Goal: Information Seeking & Learning: Check status

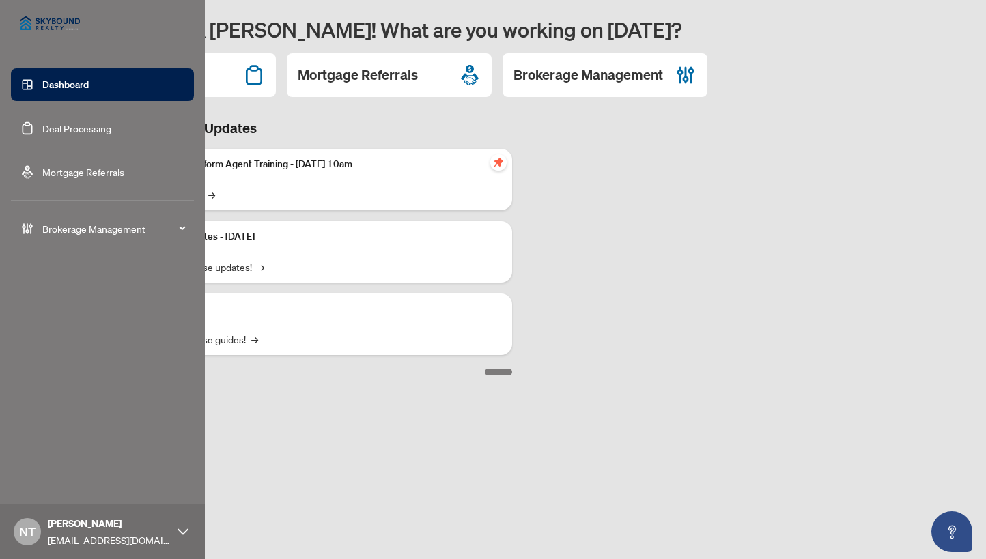
click at [42, 129] on link "Deal Processing" at bounding box center [76, 128] width 69 height 12
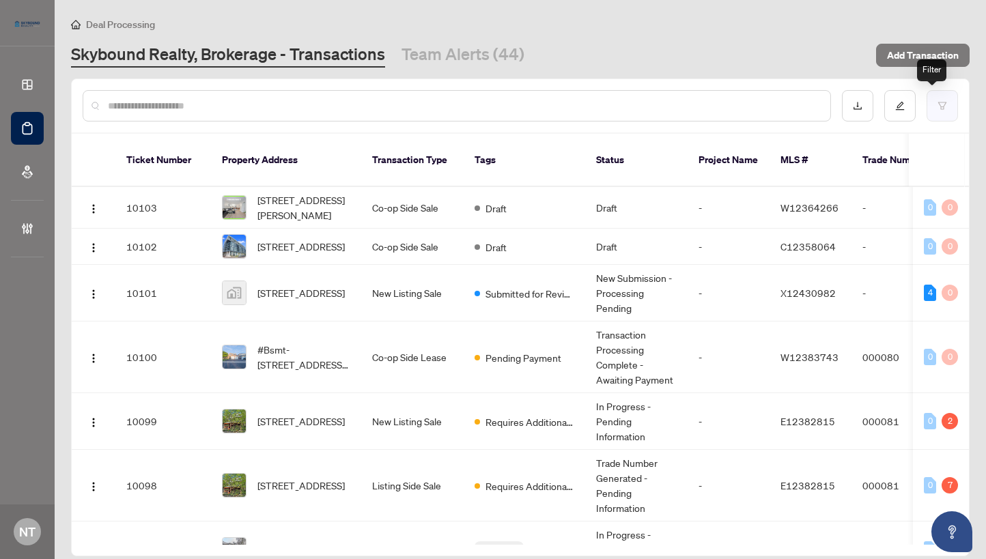
click at [937, 106] on icon "filter" at bounding box center [942, 106] width 10 height 10
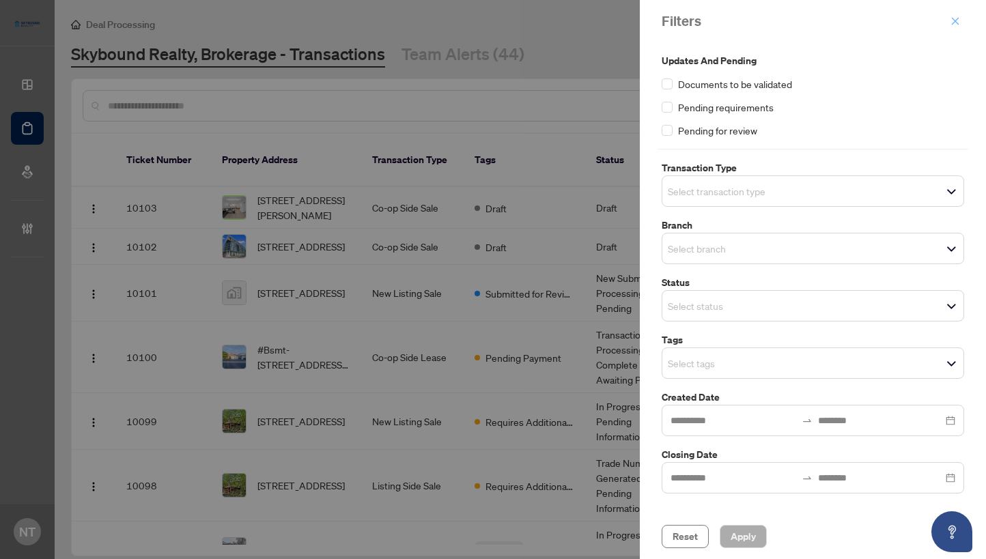
click at [959, 23] on icon "close" at bounding box center [955, 21] width 10 height 10
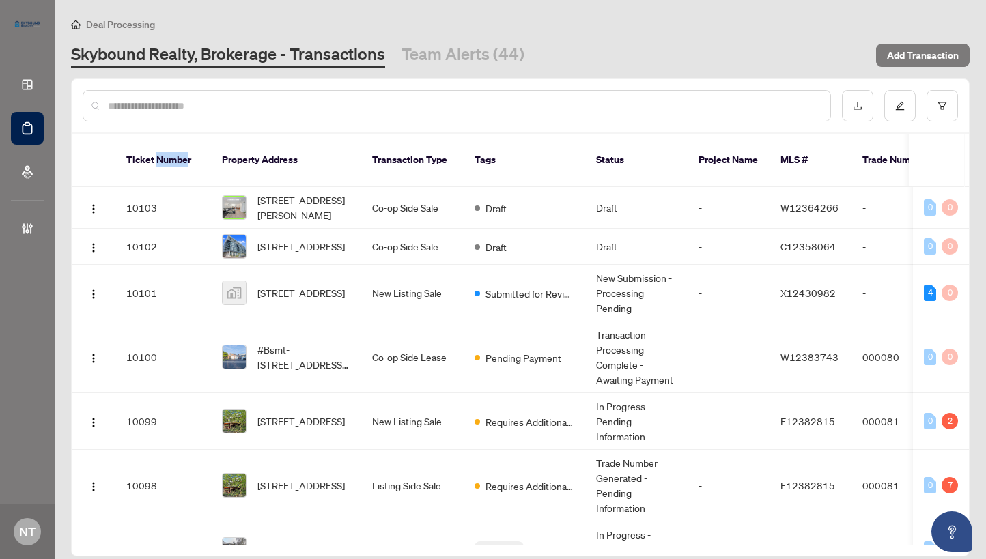
drag, startPoint x: 156, startPoint y: 155, endPoint x: 188, endPoint y: 154, distance: 31.4
click at [188, 154] on th "Ticket Number" at bounding box center [163, 160] width 96 height 53
click at [133, 156] on th "Ticket Number" at bounding box center [163, 160] width 96 height 53
click at [448, 54] on link "Team Alerts (44)" at bounding box center [462, 55] width 123 height 25
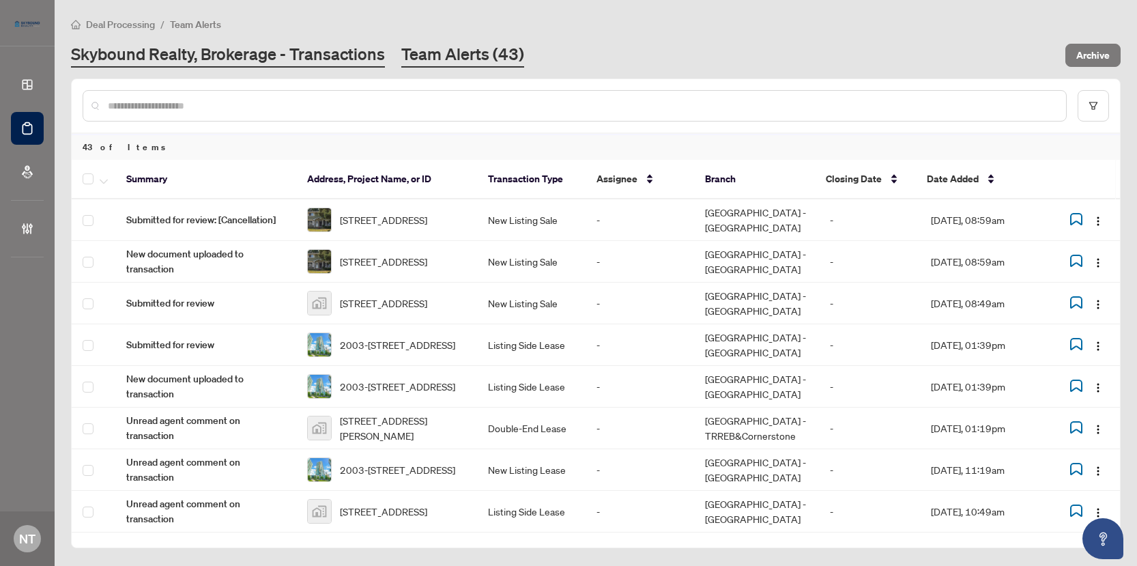
click at [272, 48] on link "Skybound Realty, Brokerage - Transactions" at bounding box center [228, 55] width 314 height 25
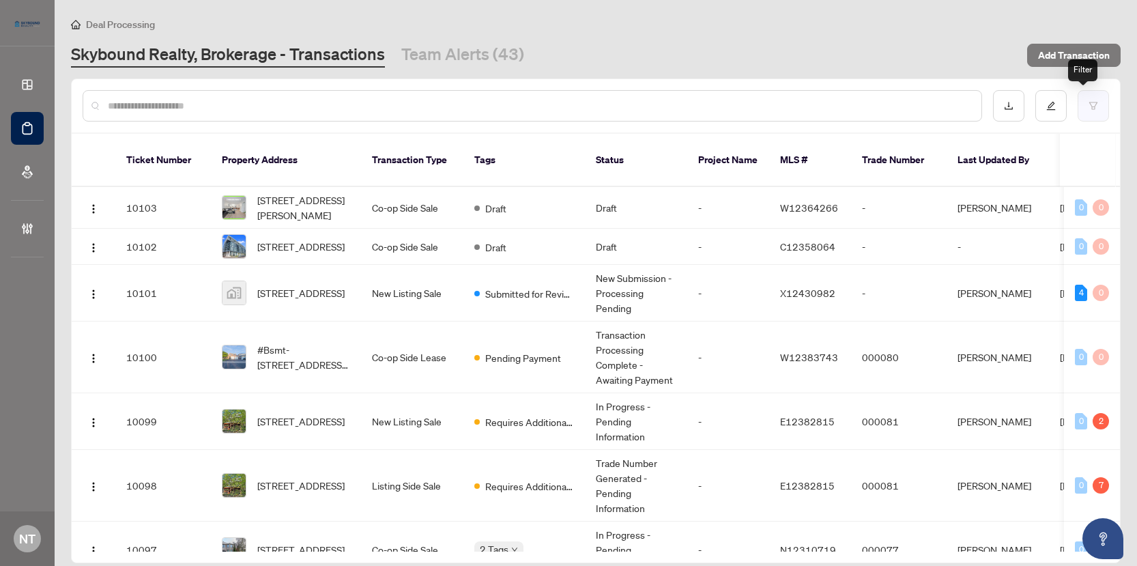
click at [987, 104] on button "button" at bounding box center [1093, 105] width 31 height 31
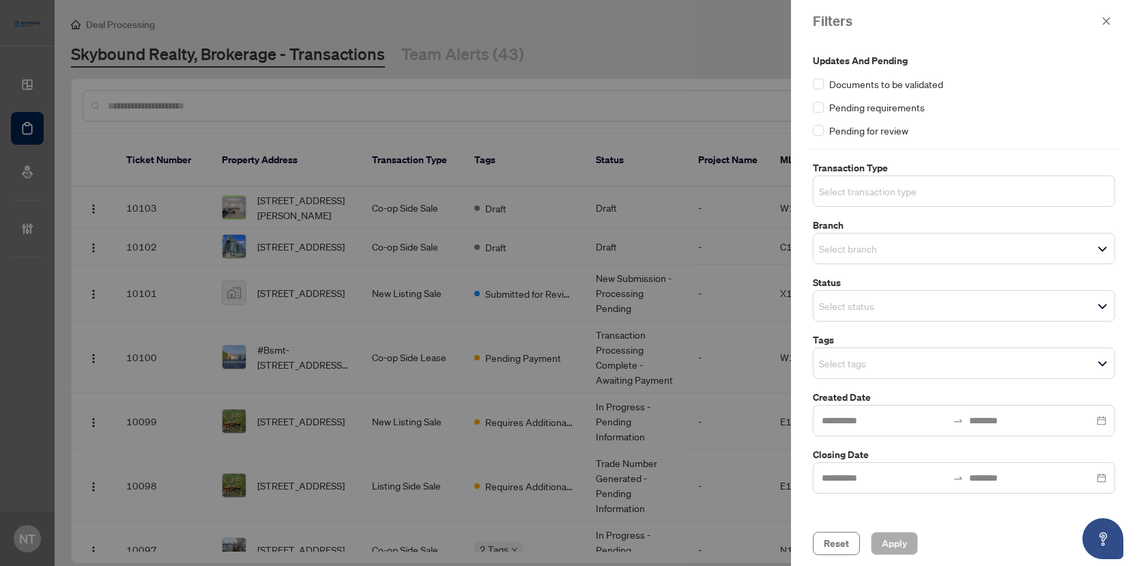
click at [900, 187] on input "search" at bounding box center [867, 191] width 96 height 16
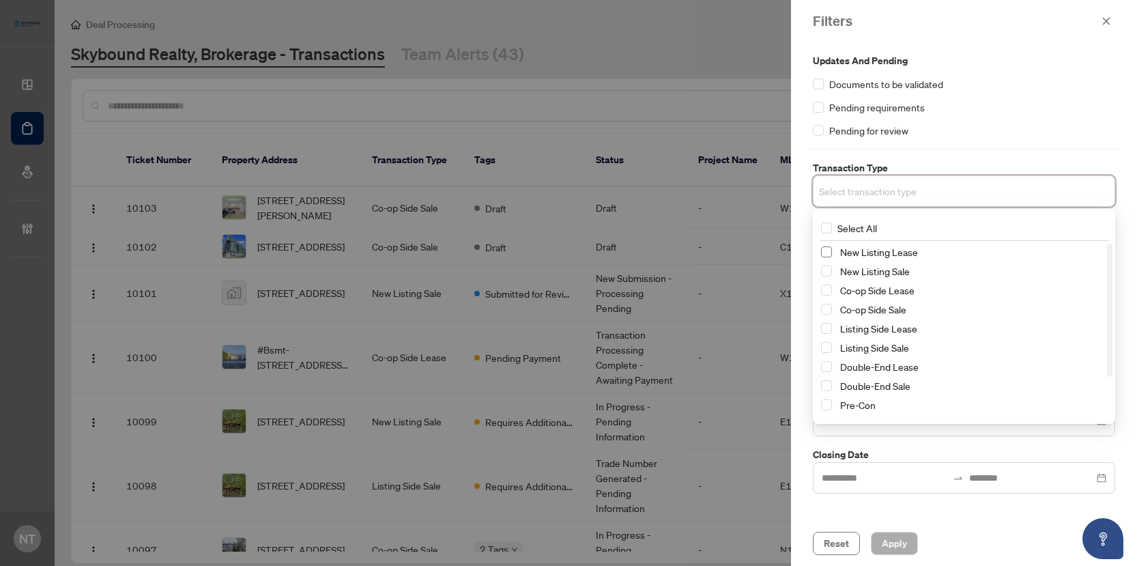
click at [829, 253] on span "Select New Listing Lease" at bounding box center [826, 251] width 11 height 11
click at [828, 272] on span "Select New Listing Sale" at bounding box center [826, 273] width 11 height 11
click at [987, 109] on div "Pending requirements" at bounding box center [964, 107] width 302 height 15
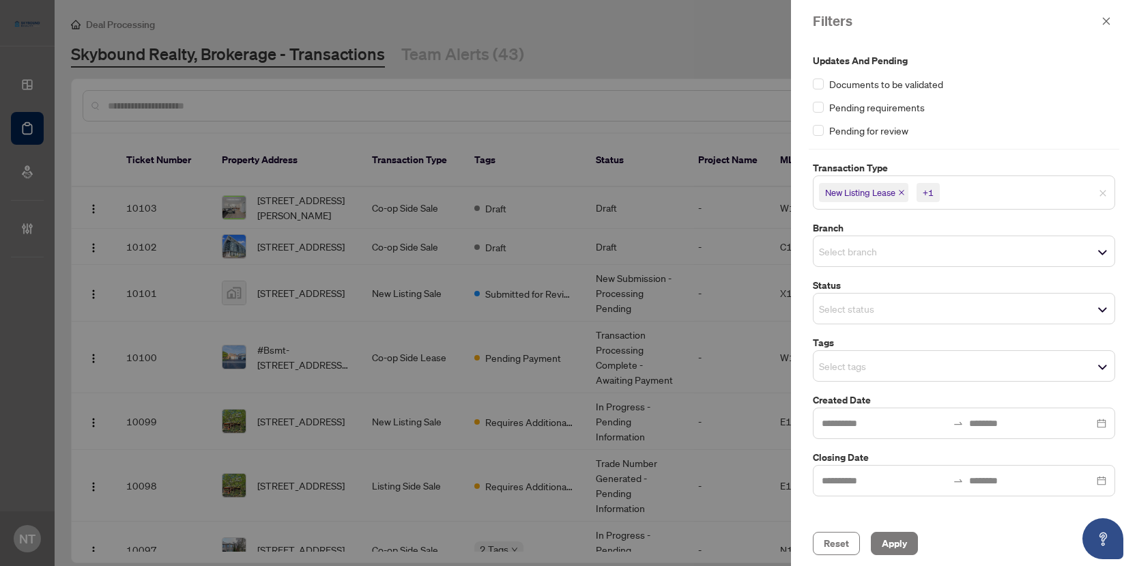
click at [884, 244] on input "search" at bounding box center [867, 251] width 96 height 16
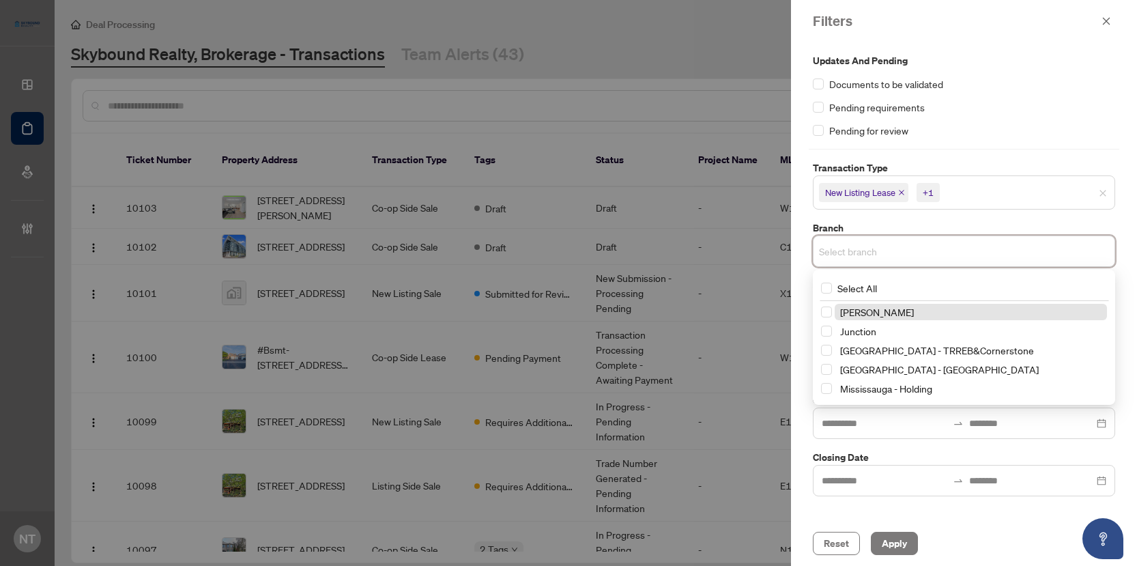
click at [987, 153] on div "Updates and Pending Documents to be validated Pending requirements Pending for …" at bounding box center [964, 274] width 311 height 443
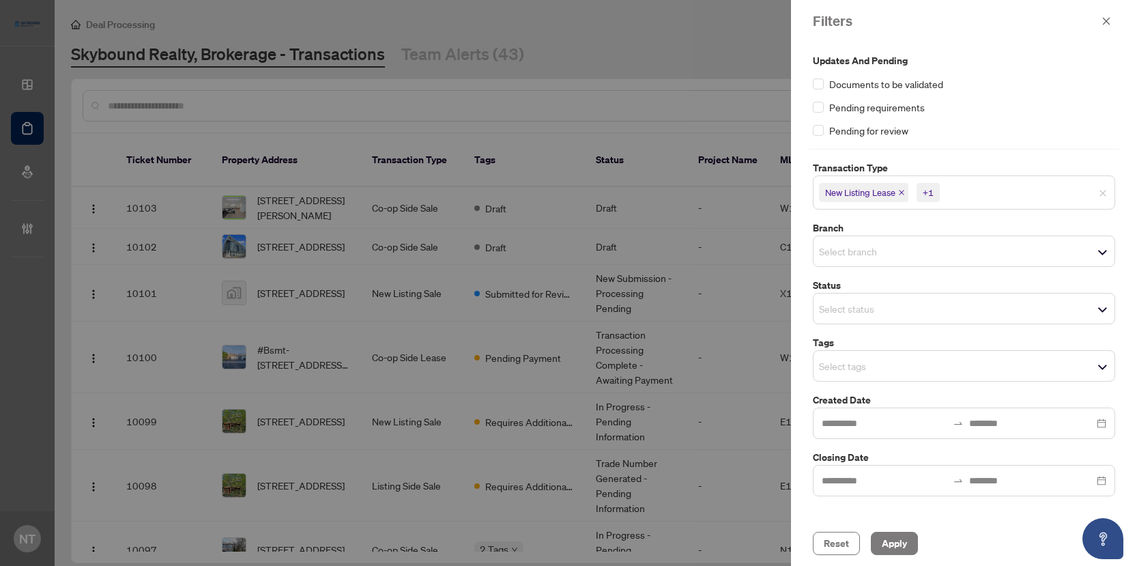
click at [851, 352] on div "Select tags" at bounding box center [964, 365] width 302 height 31
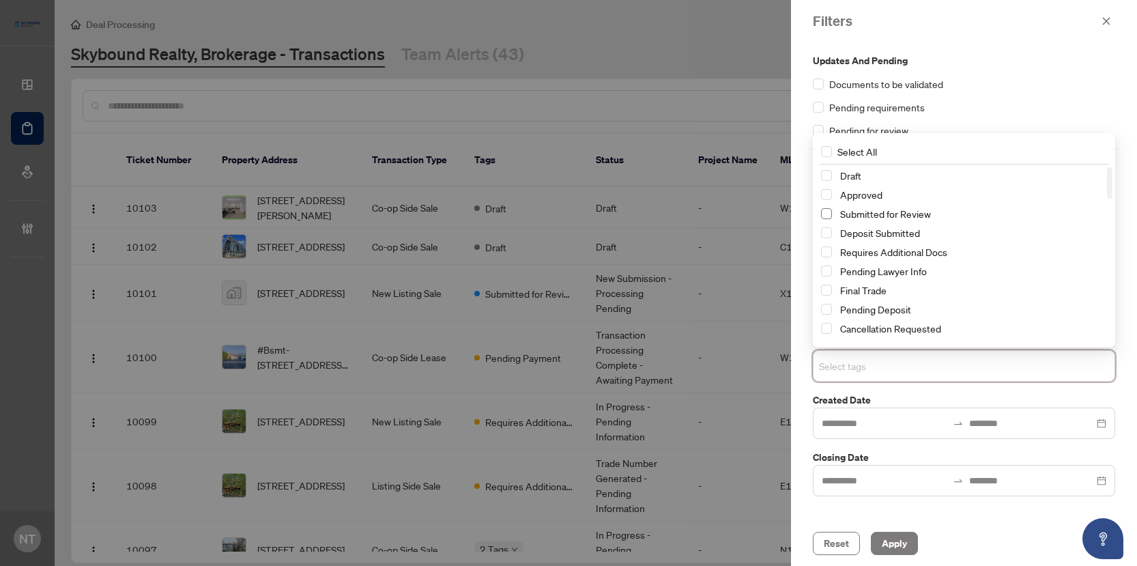
click at [827, 210] on span "Select Submitted for Review" at bounding box center [826, 213] width 11 height 11
click at [882, 536] on span "Apply" at bounding box center [894, 543] width 25 height 22
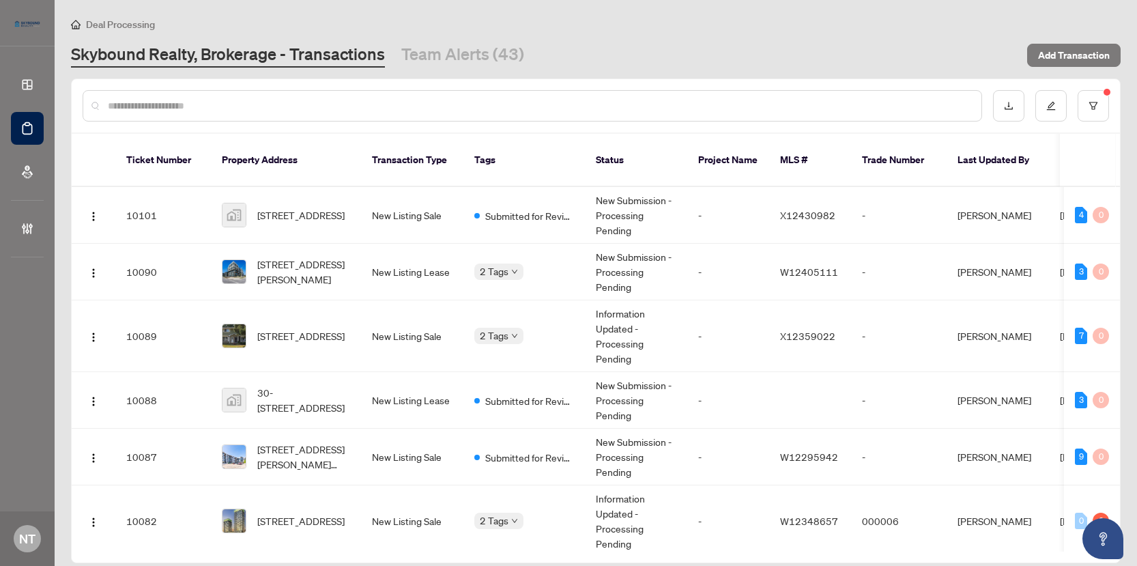
click at [164, 102] on input "text" at bounding box center [539, 105] width 863 height 15
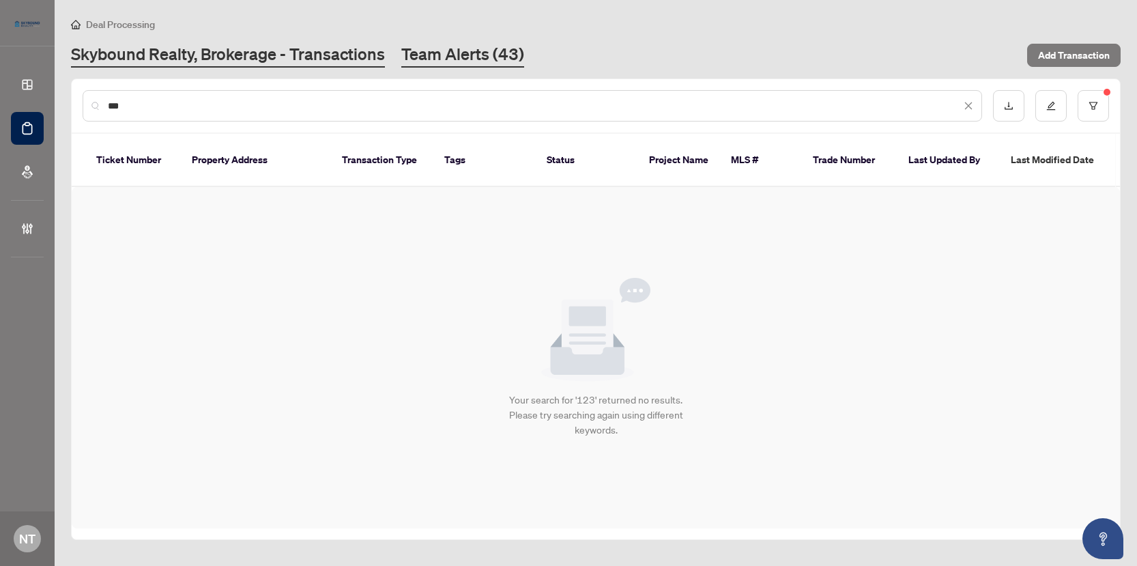
type input "***"
click at [436, 51] on link "Team Alerts (43)" at bounding box center [462, 55] width 123 height 25
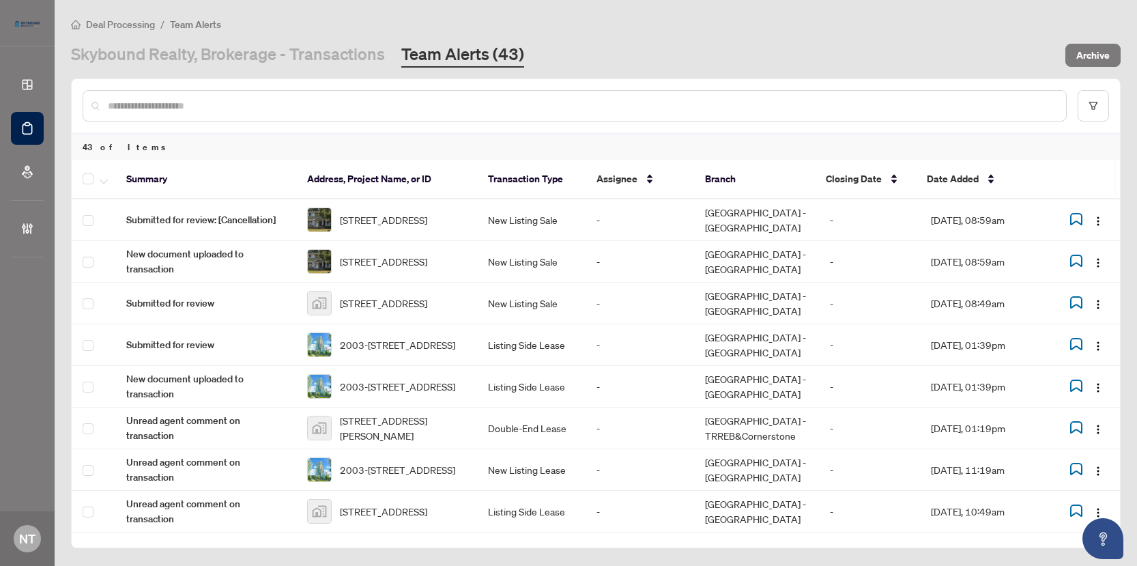
click at [238, 99] on input "text" at bounding box center [582, 105] width 948 height 15
click at [987, 112] on button "button" at bounding box center [1093, 105] width 31 height 31
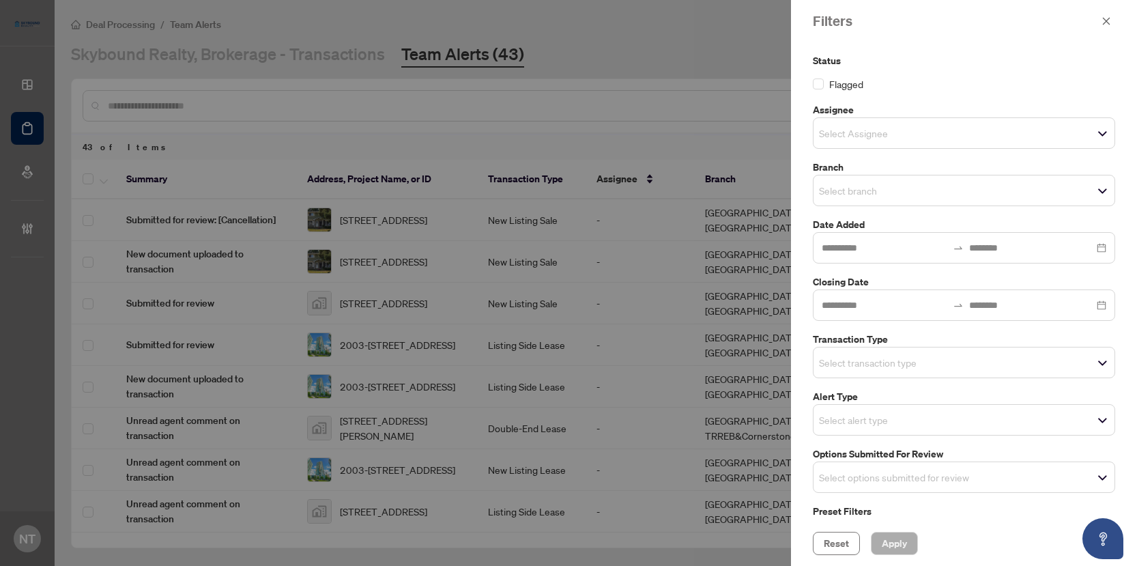
click at [987, 18] on div "Filters" at bounding box center [955, 21] width 285 height 20
click at [191, 55] on div at bounding box center [568, 283] width 1137 height 566
click at [294, 48] on div at bounding box center [568, 283] width 1137 height 566
drag, startPoint x: 1111, startPoint y: 18, endPoint x: 596, endPoint y: 18, distance: 515.4
click at [987, 18] on button "button" at bounding box center [1107, 21] width 18 height 16
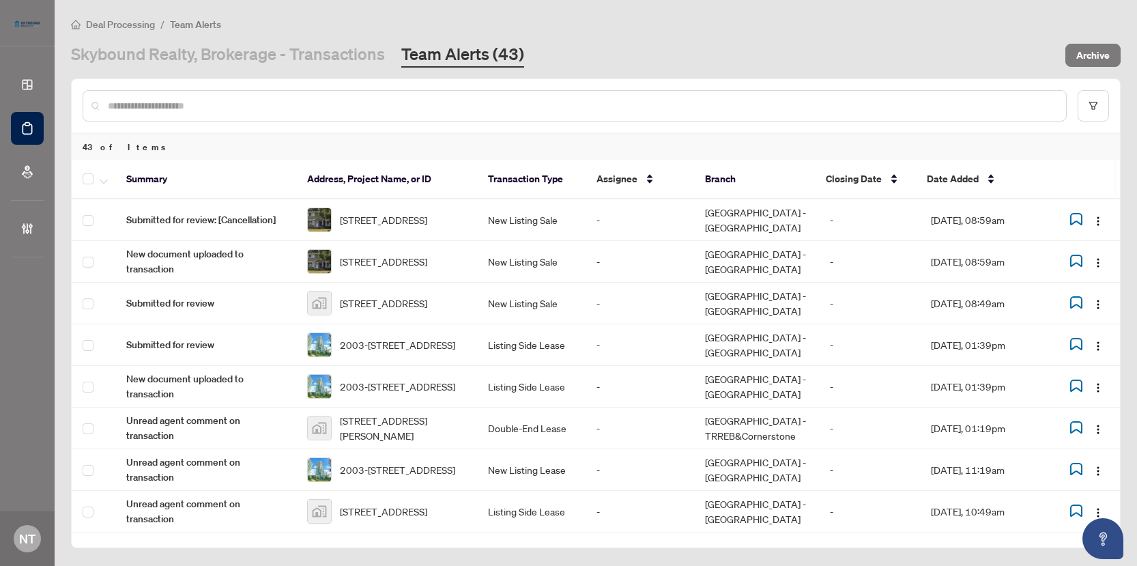
click at [233, 57] on link "Skybound Realty, Brokerage - Transactions" at bounding box center [228, 55] width 314 height 25
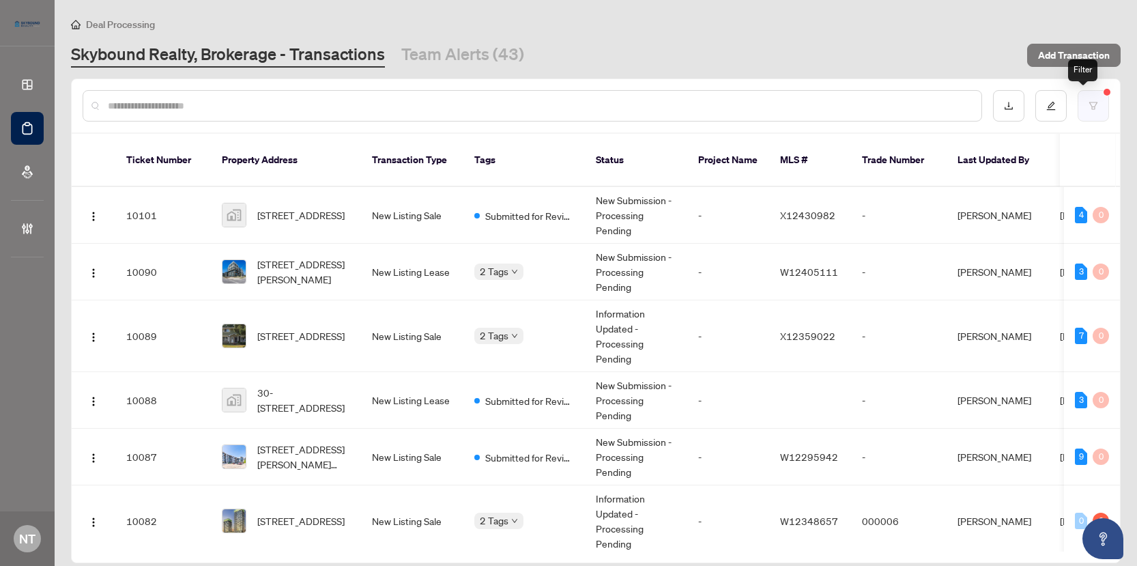
click at [987, 105] on icon "filter" at bounding box center [1094, 106] width 10 height 10
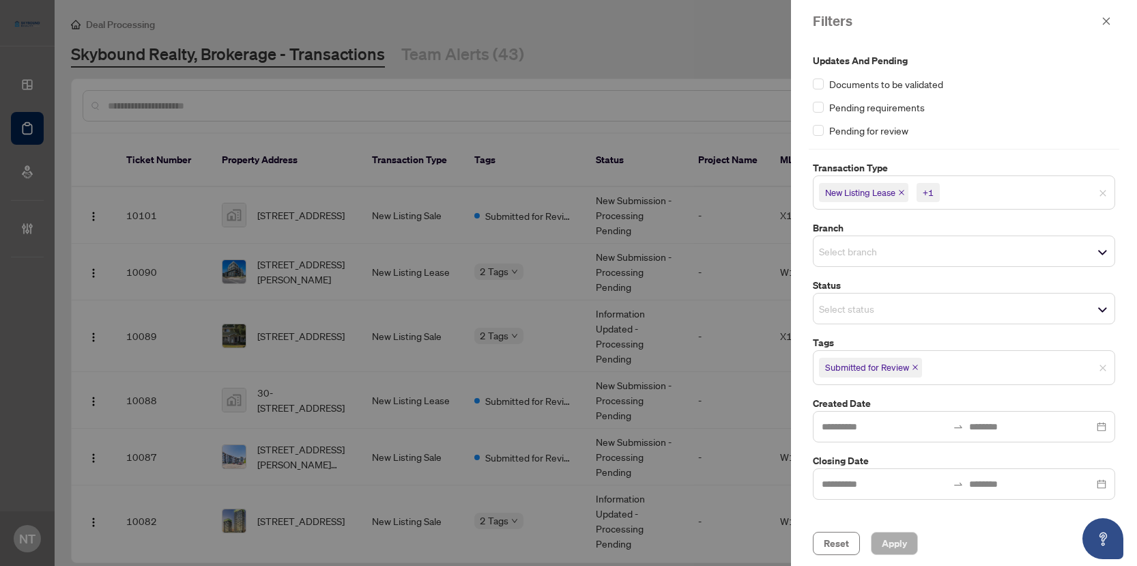
click at [934, 191] on div "+1" at bounding box center [928, 193] width 11 height 14
click at [987, 119] on div "Updates and Pending Documents to be validated Pending requirements Pending for …" at bounding box center [964, 95] width 302 height 85
click at [892, 370] on span "Submitted for Review" at bounding box center [867, 367] width 84 height 14
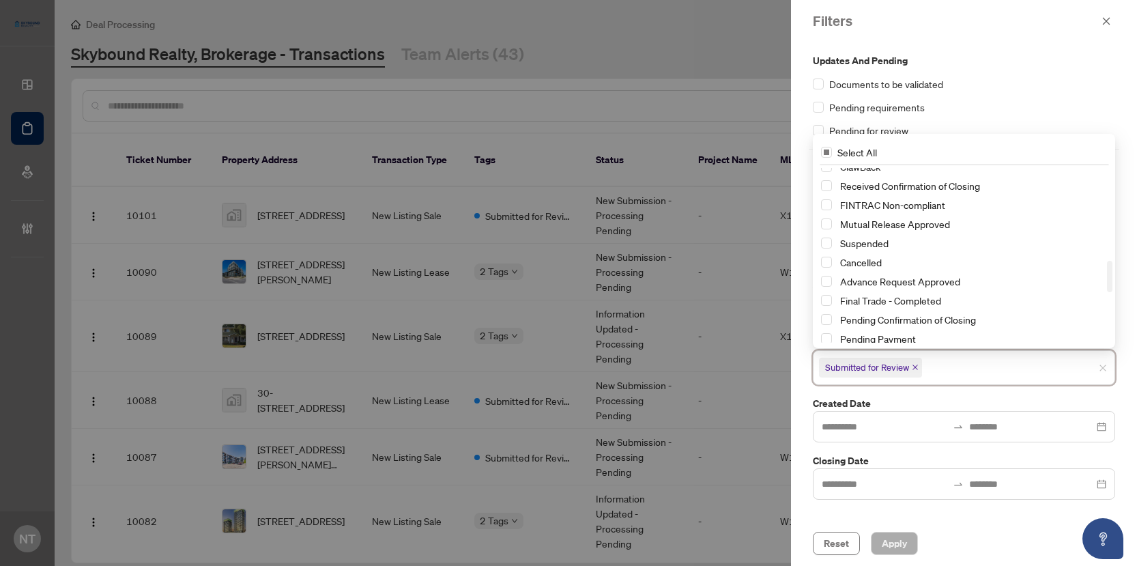
scroll to position [781, 0]
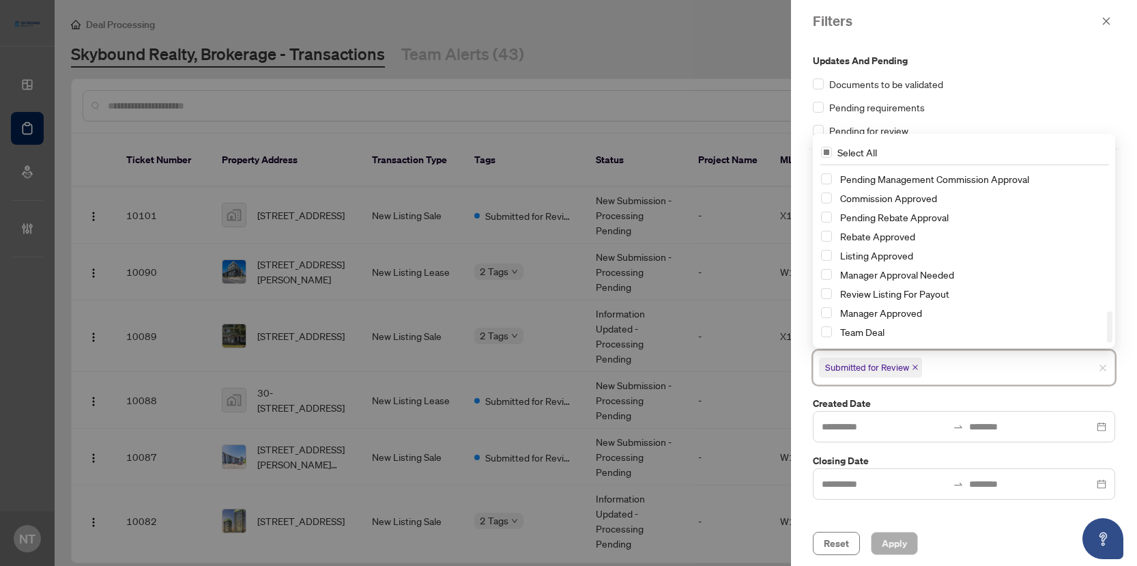
click at [919, 364] on icon "close" at bounding box center [915, 367] width 7 height 7
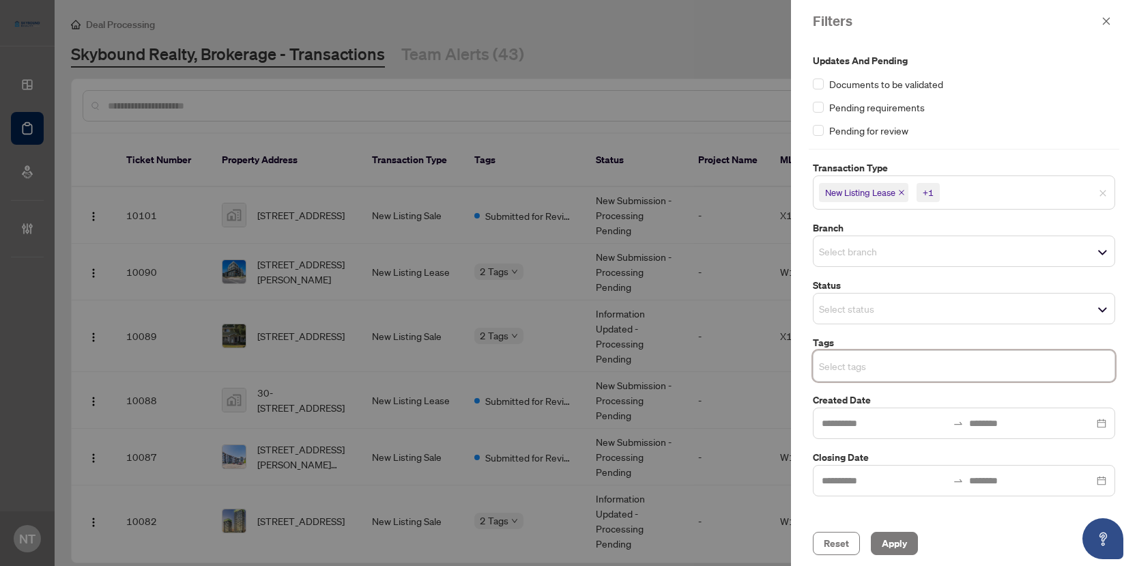
click at [874, 362] on input "search" at bounding box center [867, 366] width 96 height 16
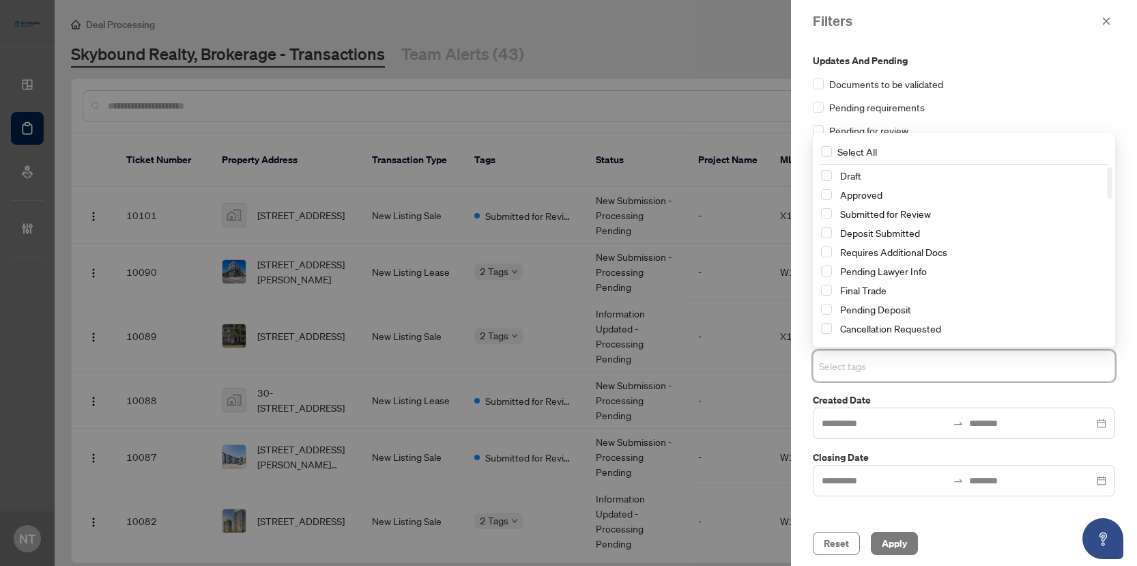
drag, startPoint x: 853, startPoint y: 399, endPoint x: 856, endPoint y: 388, distance: 11.9
click at [853, 399] on label "Created Date" at bounding box center [964, 400] width 302 height 15
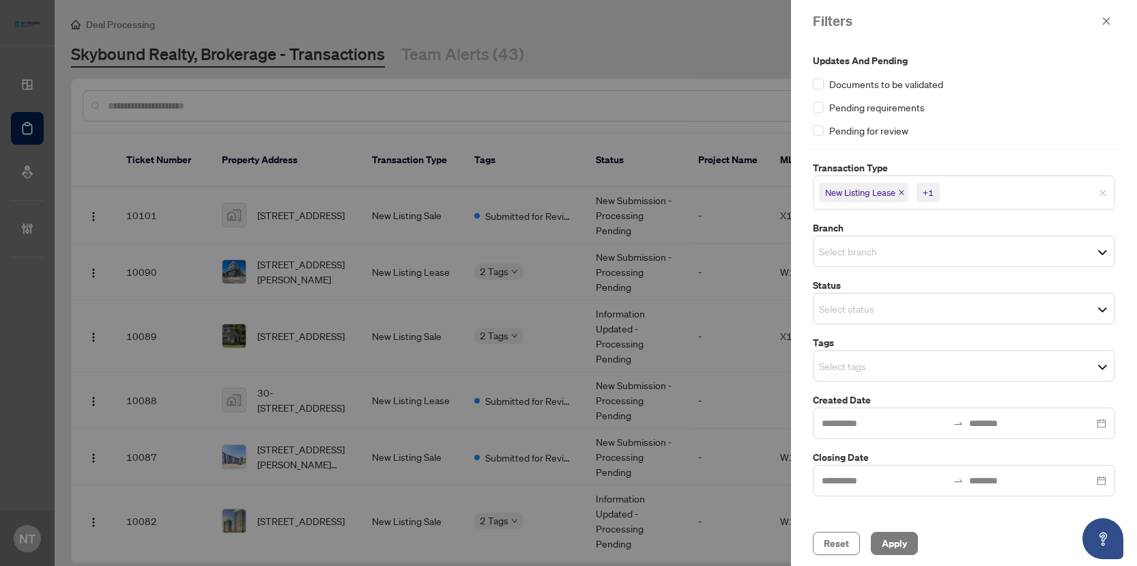
click at [856, 315] on input "search" at bounding box center [867, 308] width 96 height 16
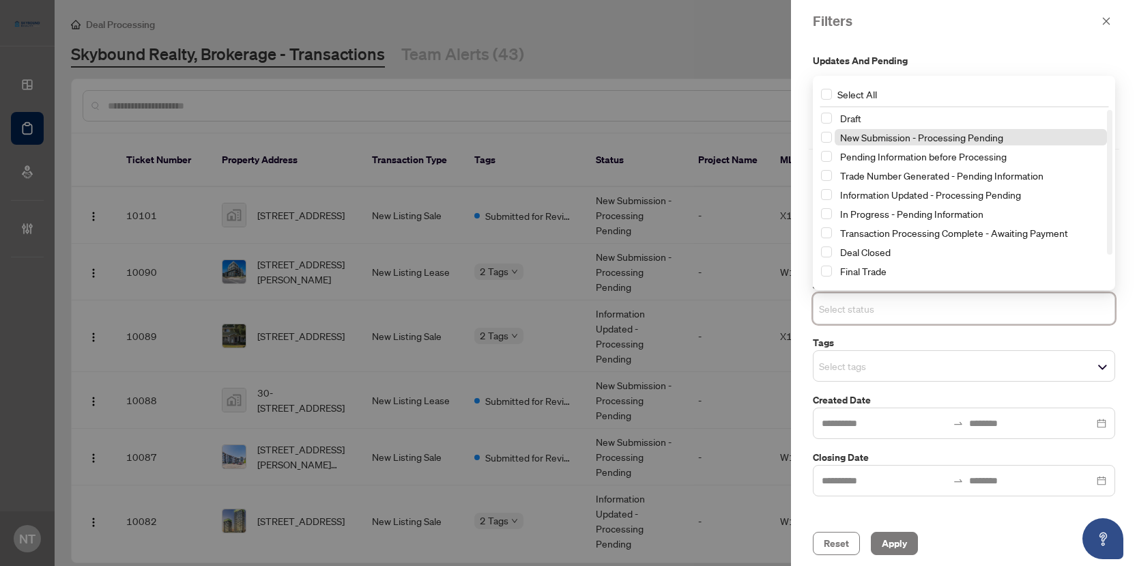
click at [860, 137] on span "New Submission - Processing Pending" at bounding box center [921, 137] width 163 height 12
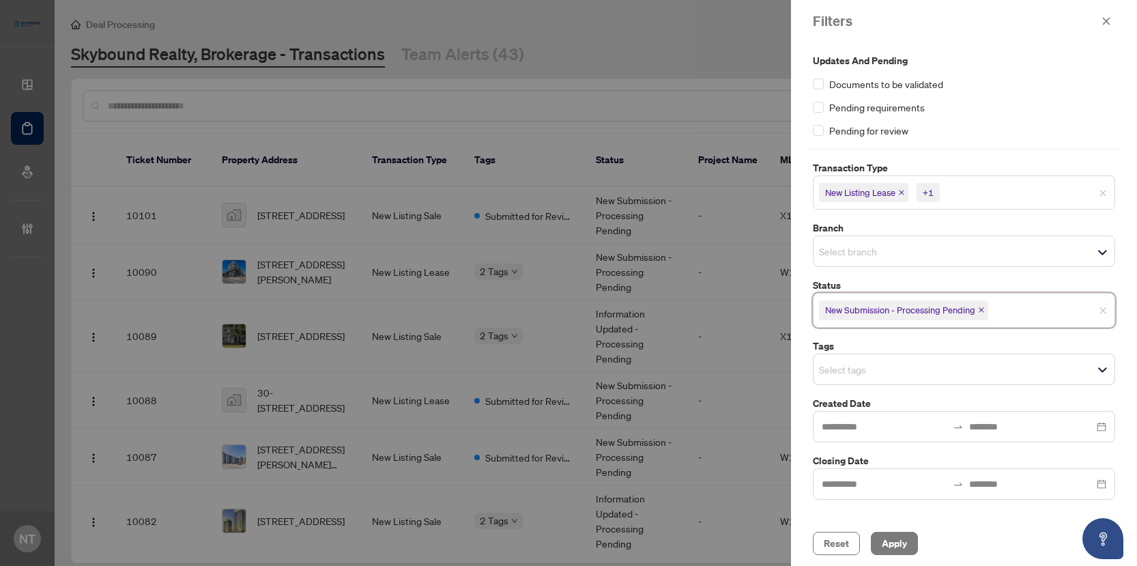
click at [900, 365] on input "search" at bounding box center [867, 369] width 96 height 16
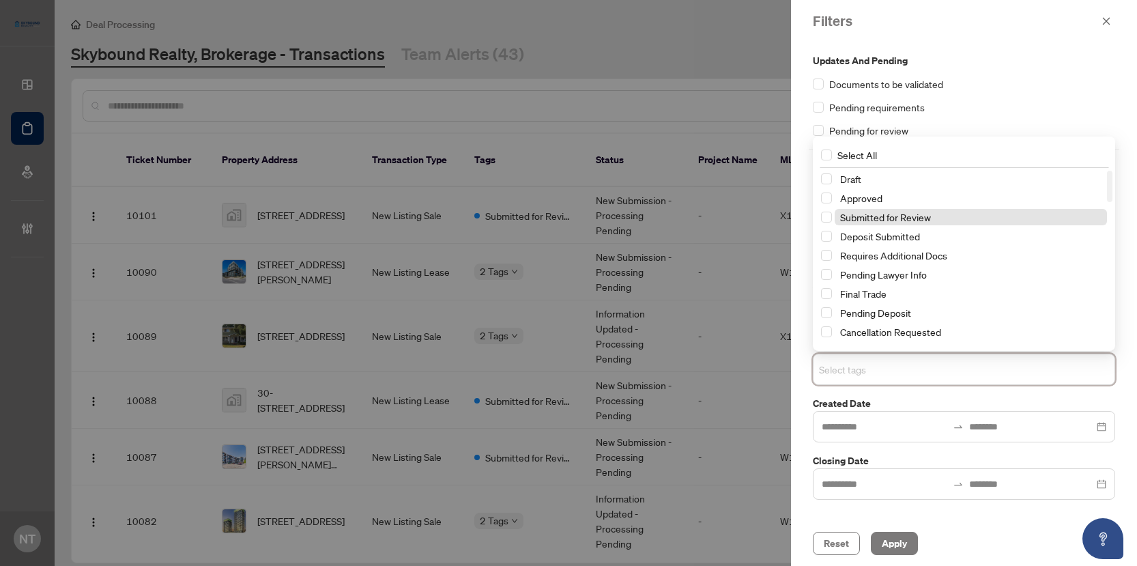
click at [849, 220] on span "Submitted for Review" at bounding box center [885, 217] width 91 height 12
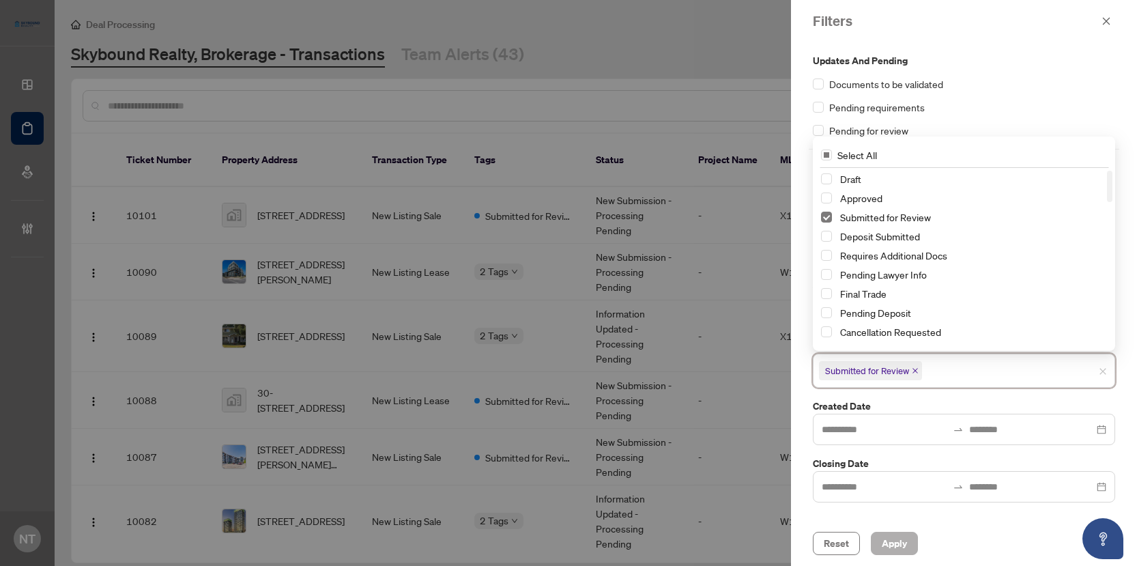
click at [891, 541] on span "Apply" at bounding box center [894, 543] width 25 height 22
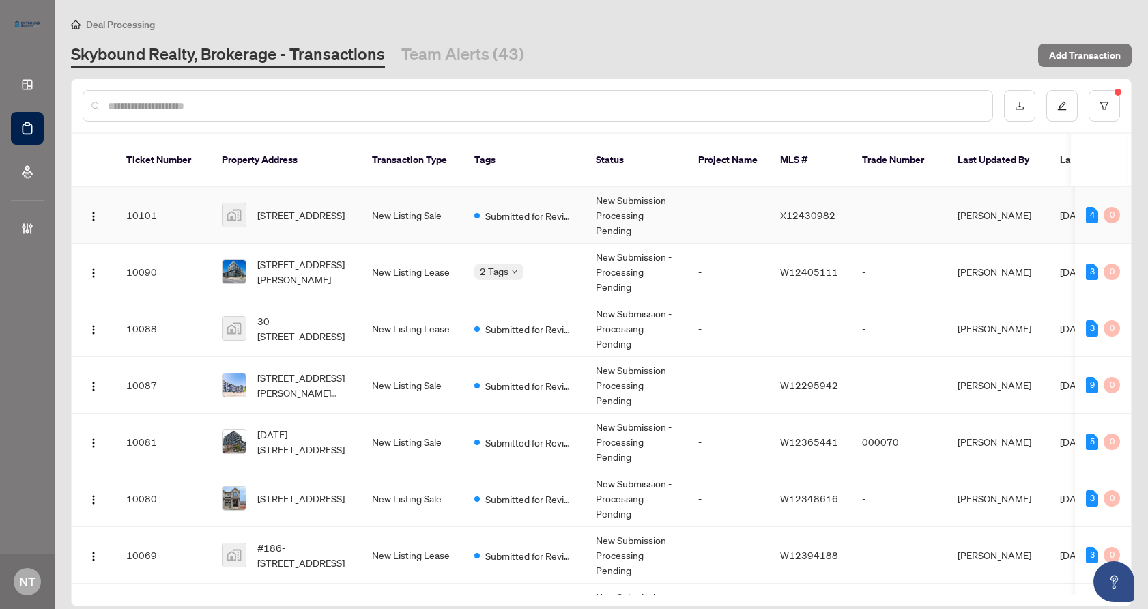
click at [453, 215] on td "New Listing Sale" at bounding box center [412, 215] width 102 height 57
click at [438, 38] on div "Deal Processing Skybound Realty, Brokerage - Transactions Team Alerts (43) Add …" at bounding box center [601, 41] width 1061 height 51
click at [436, 44] on link "Team Alerts (43)" at bounding box center [462, 55] width 123 height 25
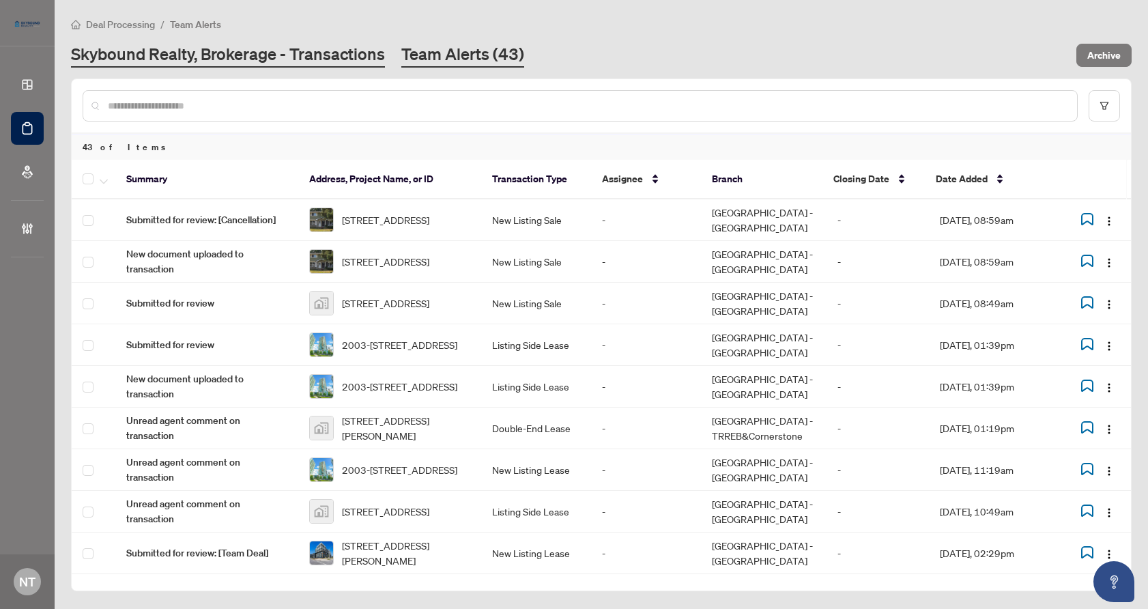
click at [205, 55] on link "Skybound Realty, Brokerage - Transactions" at bounding box center [228, 55] width 314 height 25
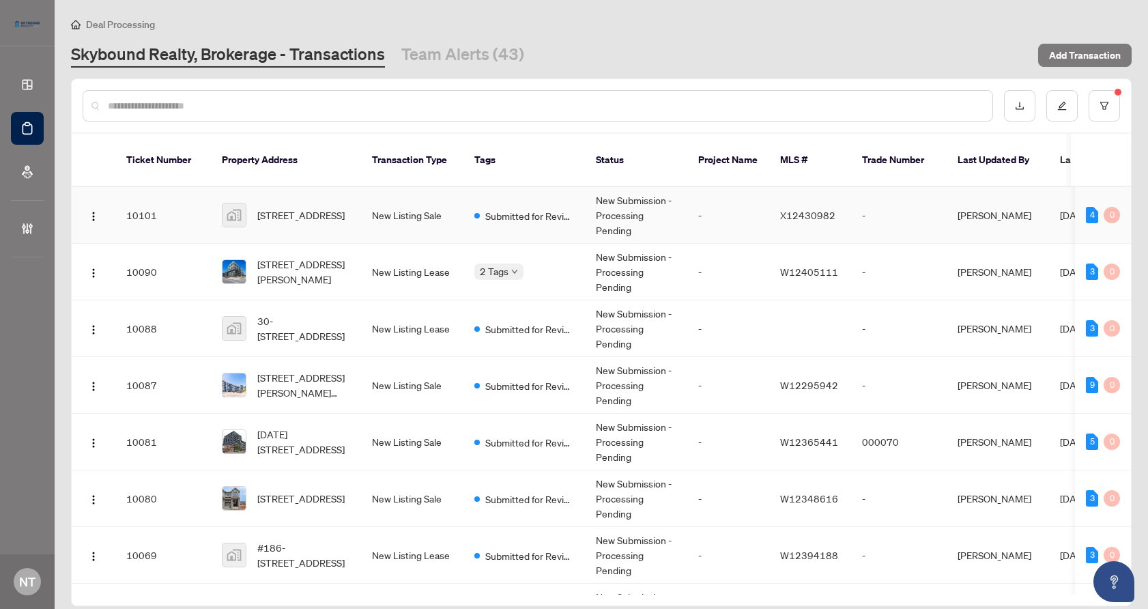
click at [308, 208] on span "198 Pinedale Drive, Kitchener, ON, Canada" at bounding box center [300, 215] width 87 height 15
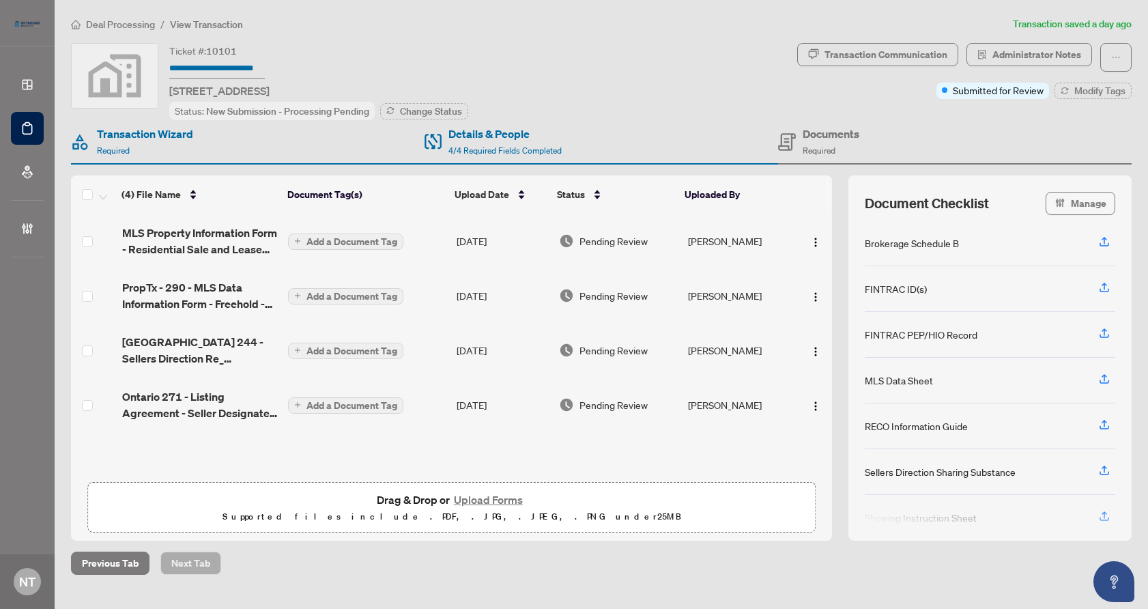
click at [479, 236] on td "Sep/28/2025" at bounding box center [502, 241] width 103 height 55
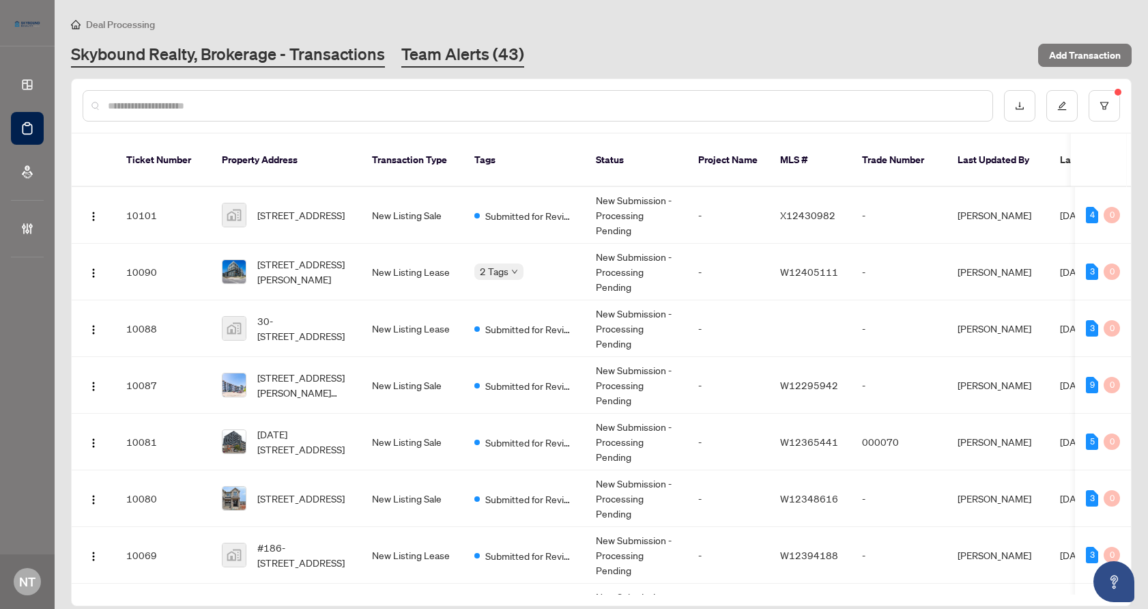
click at [449, 55] on link "Team Alerts (43)" at bounding box center [462, 55] width 123 height 25
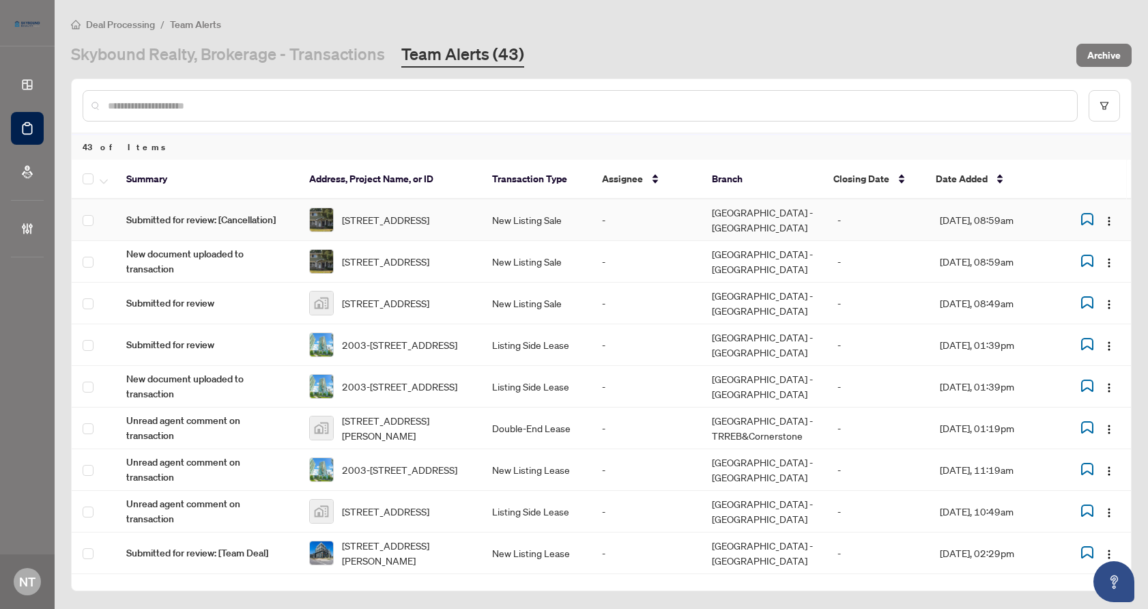
click at [483, 225] on td "New Listing Sale" at bounding box center [536, 220] width 110 height 42
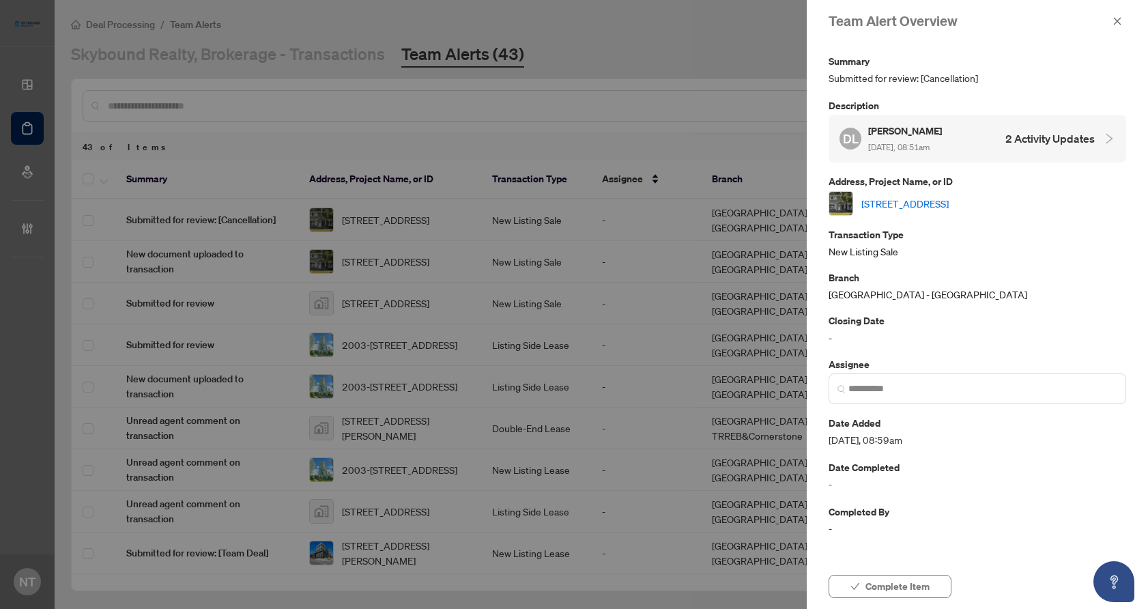
click at [987, 289] on div "Branch Mississauga - TRREB" at bounding box center [978, 286] width 298 height 32
click at [987, 139] on h4 "2 Activity Updates" at bounding box center [1050, 138] width 89 height 16
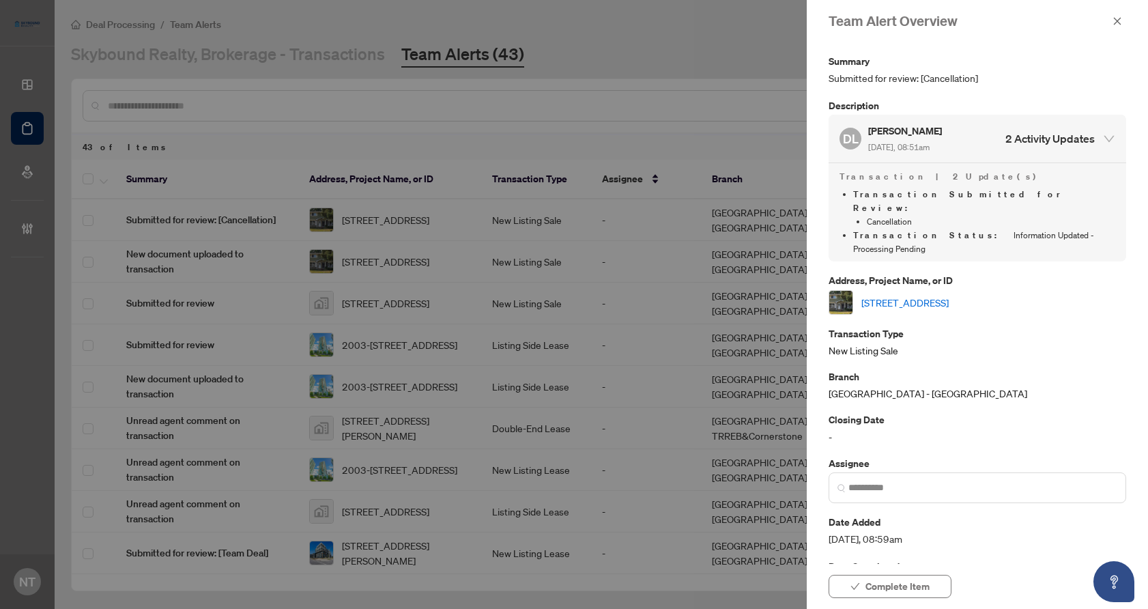
click at [987, 139] on h4 "2 Activity Updates" at bounding box center [1050, 138] width 89 height 16
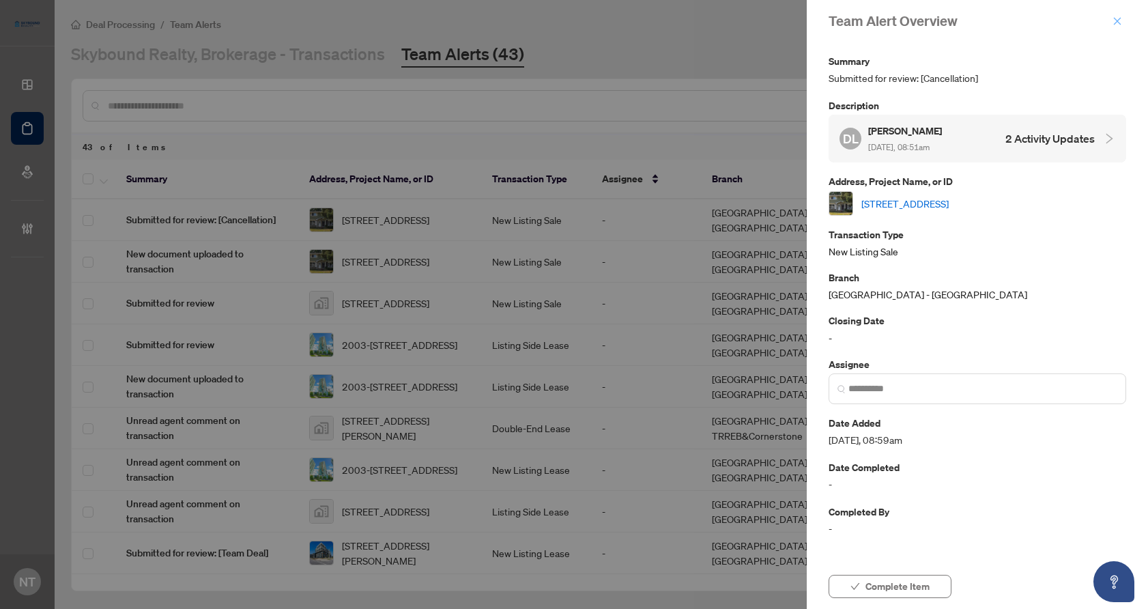
click at [987, 25] on span "button" at bounding box center [1118, 21] width 10 height 22
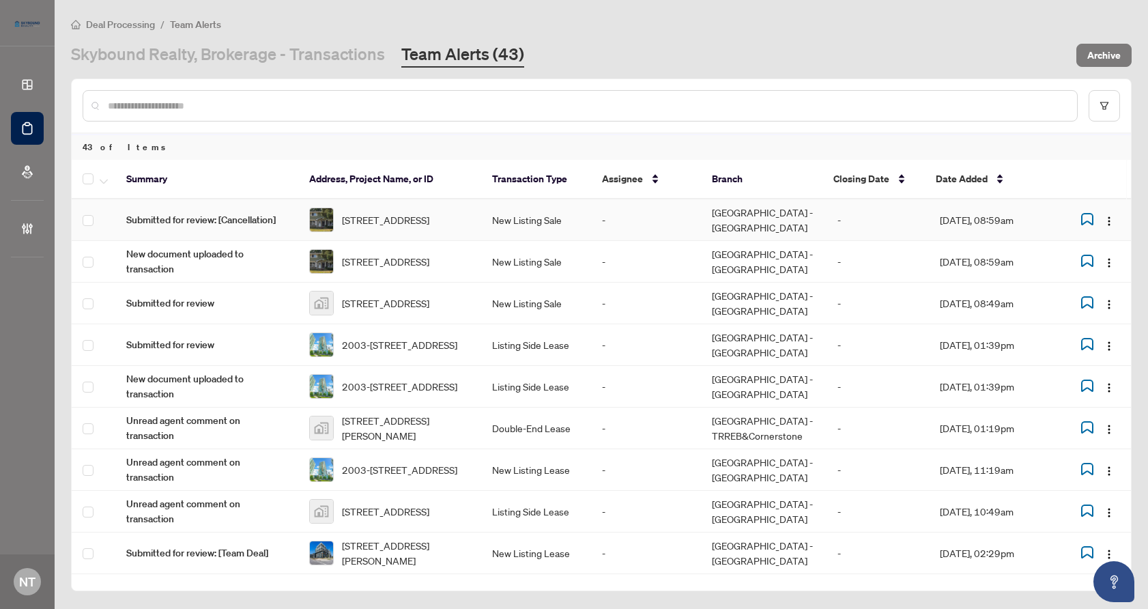
click at [495, 225] on td "New Listing Sale" at bounding box center [536, 220] width 110 height 42
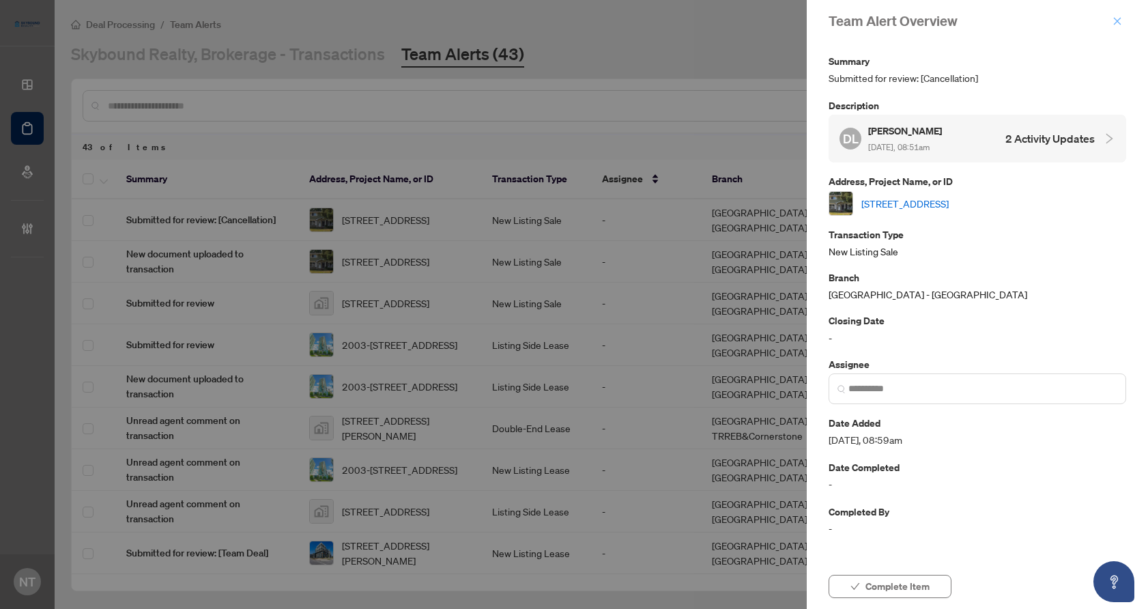
click at [987, 23] on icon "close" at bounding box center [1118, 21] width 10 height 10
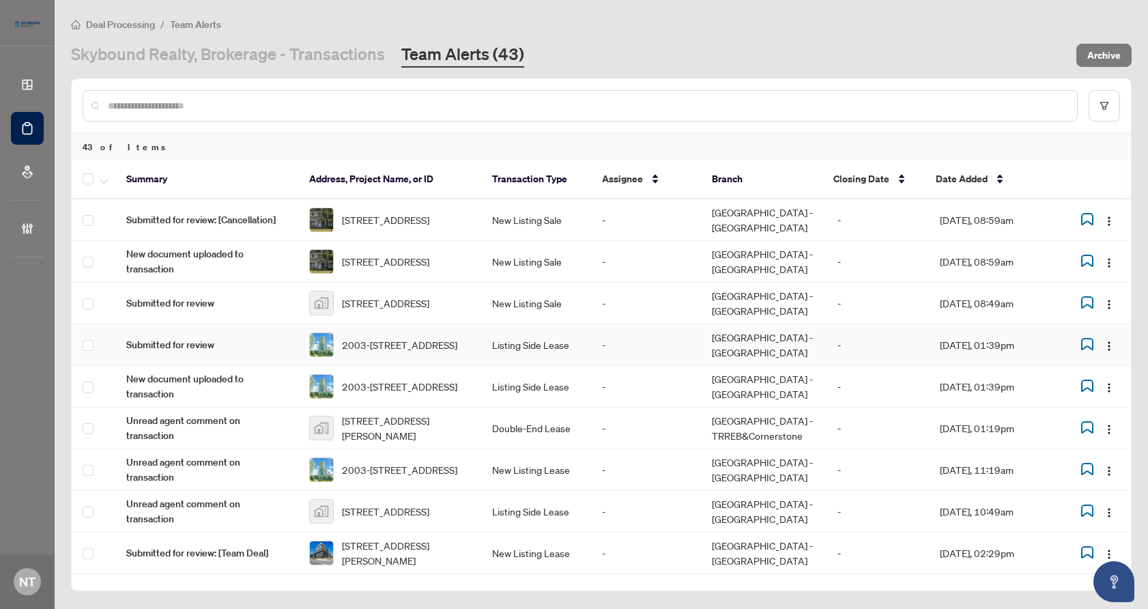
click at [487, 334] on td "Listing Side Lease" at bounding box center [536, 345] width 110 height 42
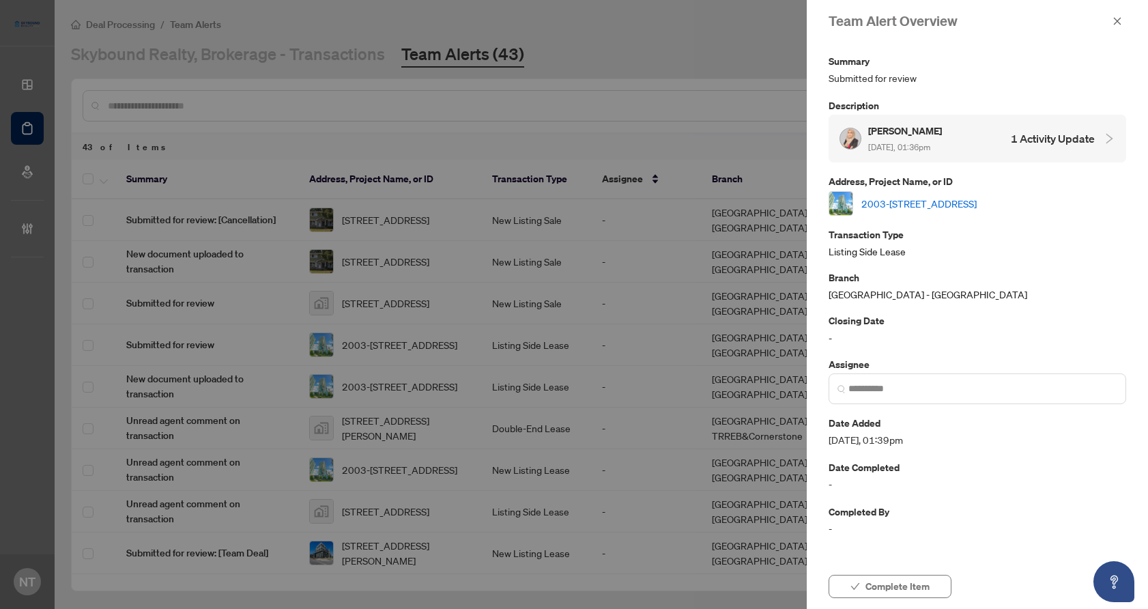
click at [987, 143] on h4 "1 Activity Update" at bounding box center [1053, 138] width 84 height 16
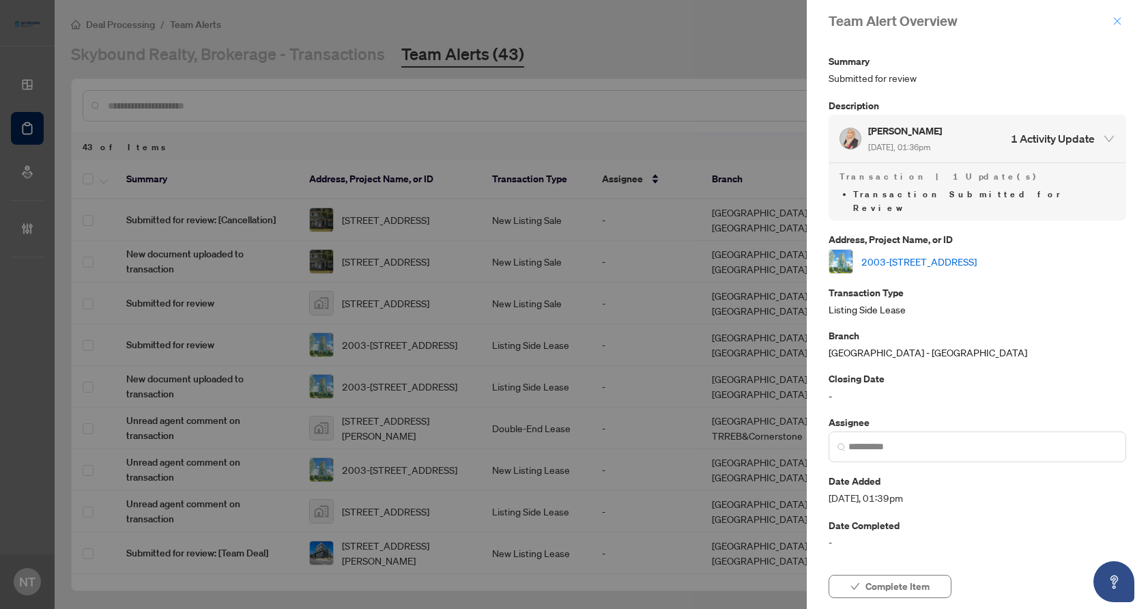
click at [987, 17] on button "button" at bounding box center [1118, 21] width 18 height 16
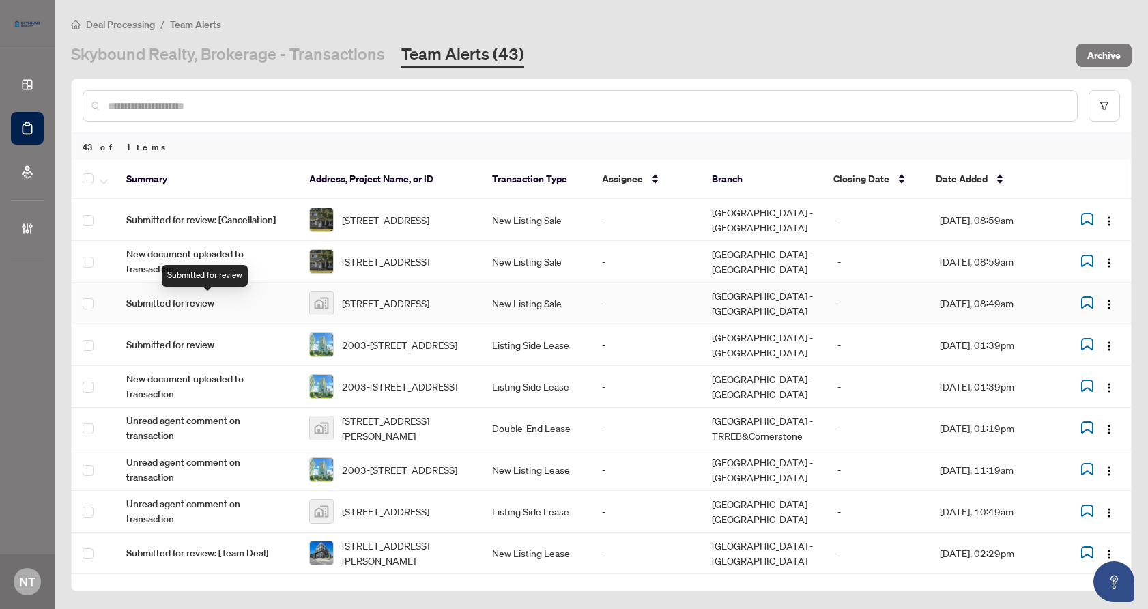
click at [190, 305] on span "Submitted for review" at bounding box center [206, 303] width 161 height 15
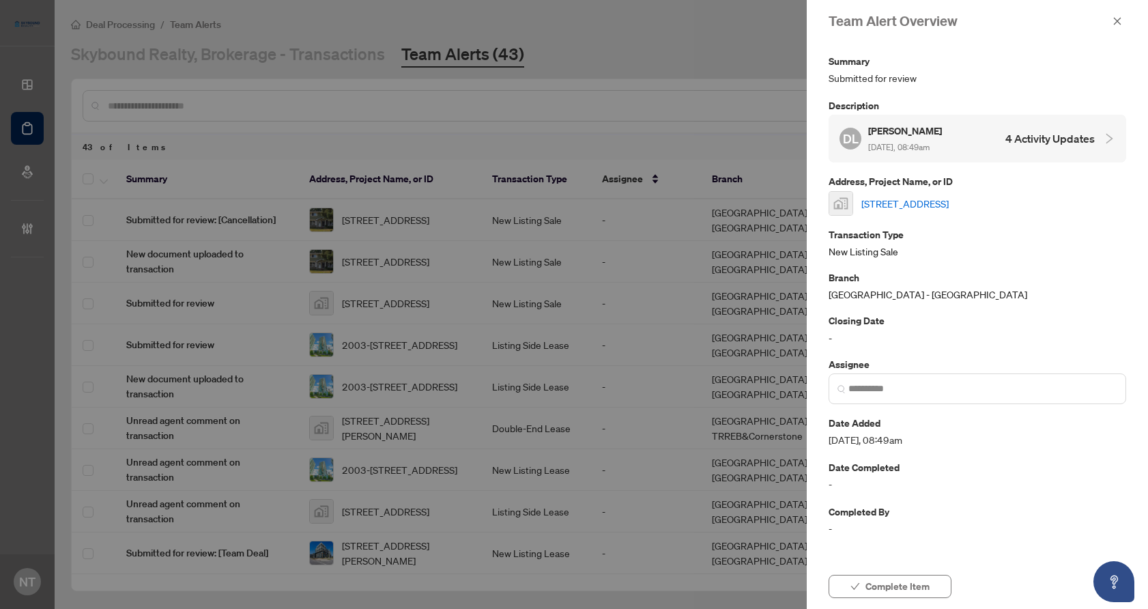
click at [987, 141] on h4 "4 Activity Updates" at bounding box center [1050, 138] width 89 height 16
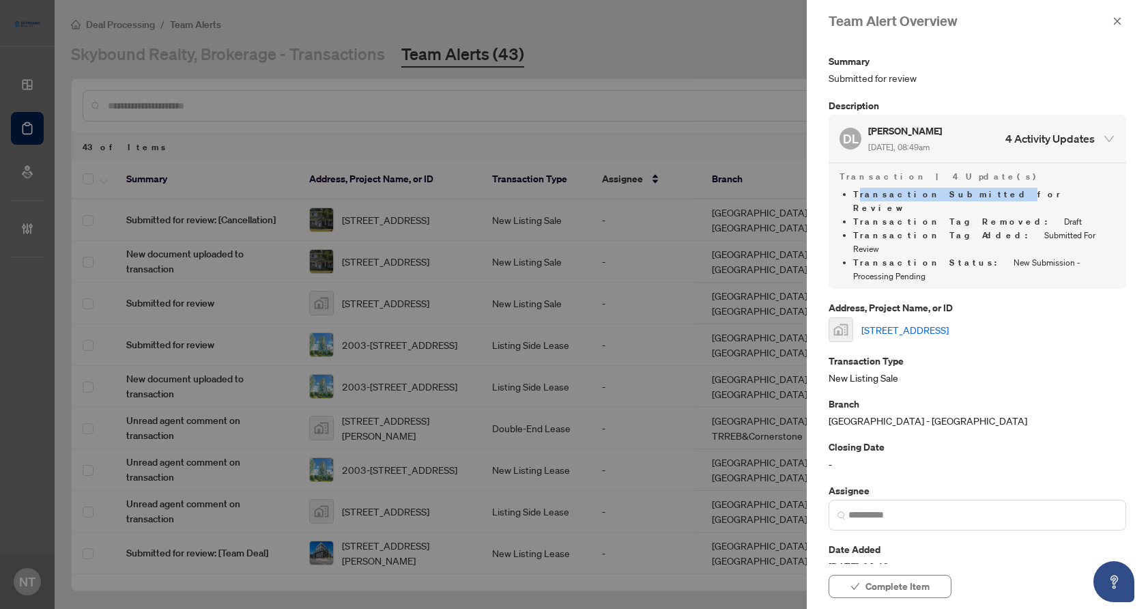
drag, startPoint x: 859, startPoint y: 189, endPoint x: 943, endPoint y: 190, distance: 84.7
click at [943, 190] on span "Transaction Submitted for Review" at bounding box center [957, 200] width 208 height 25
click at [987, 20] on icon "close" at bounding box center [1118, 21] width 10 height 10
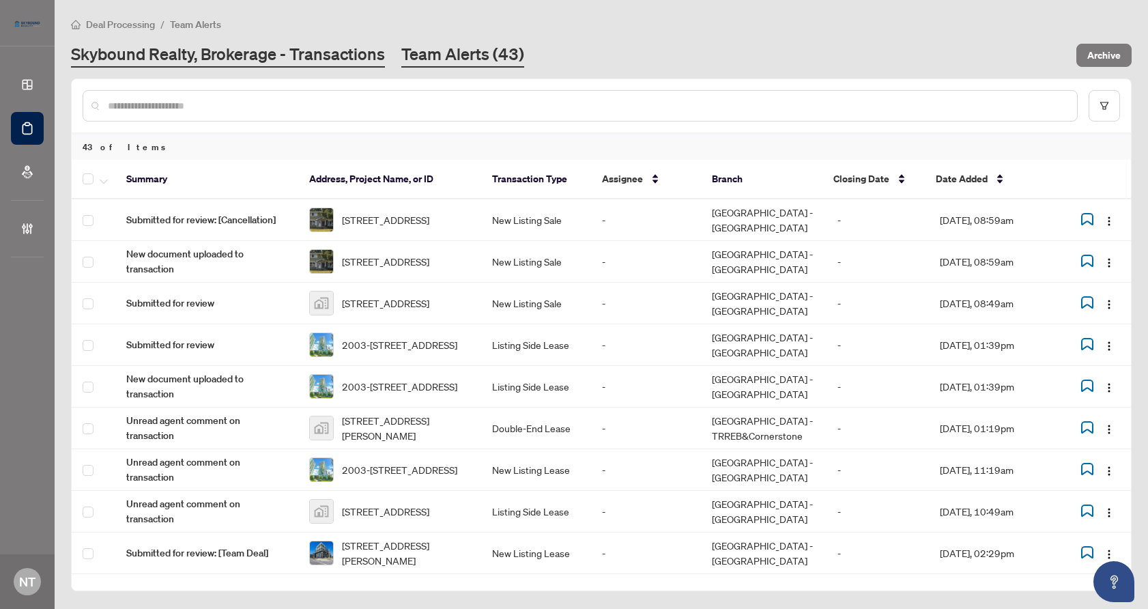
click at [327, 48] on link "Skybound Realty, Brokerage - Transactions" at bounding box center [228, 55] width 314 height 25
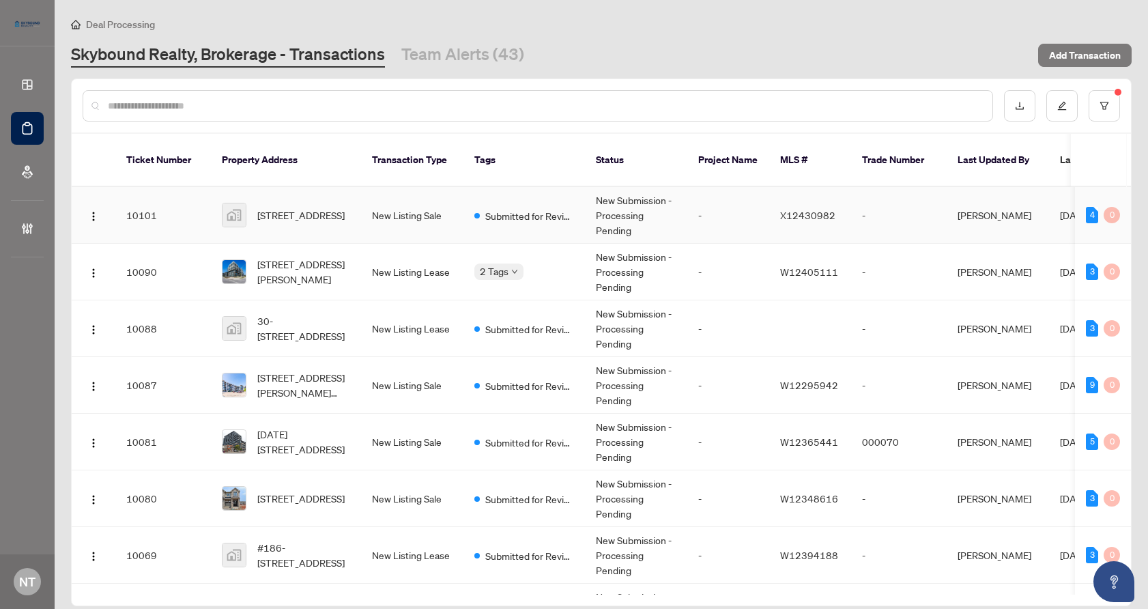
click at [352, 225] on td "198 Pinedale Drive, Kitchener, ON, Canada" at bounding box center [286, 215] width 150 height 57
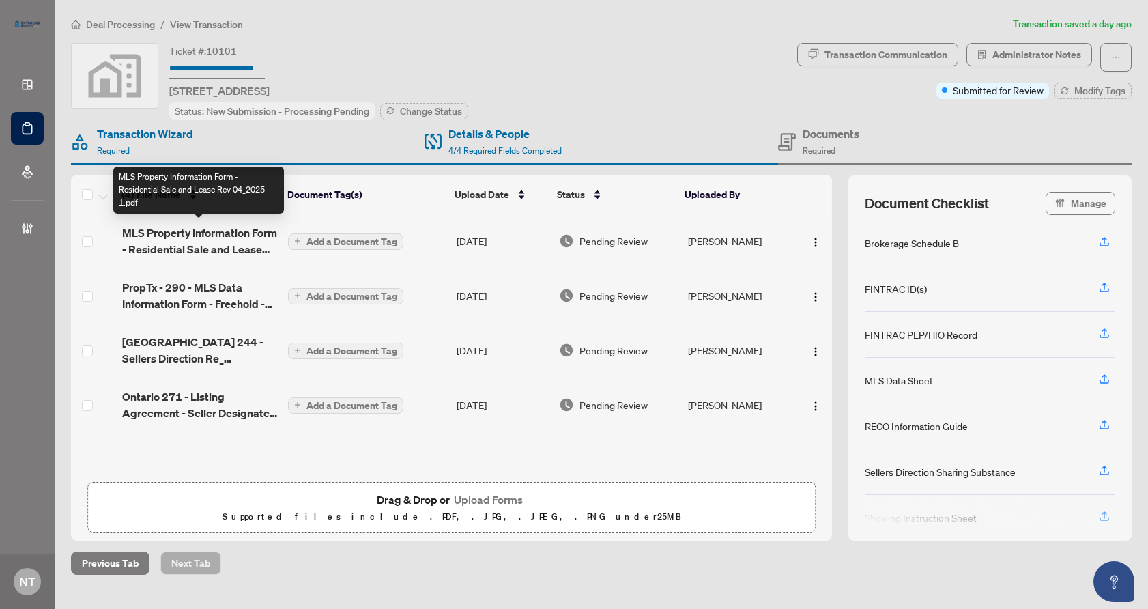
click at [183, 240] on span "MLS Property Information Form - Residential Sale and Lease Rev 04_2025 1.pdf" at bounding box center [200, 241] width 156 height 33
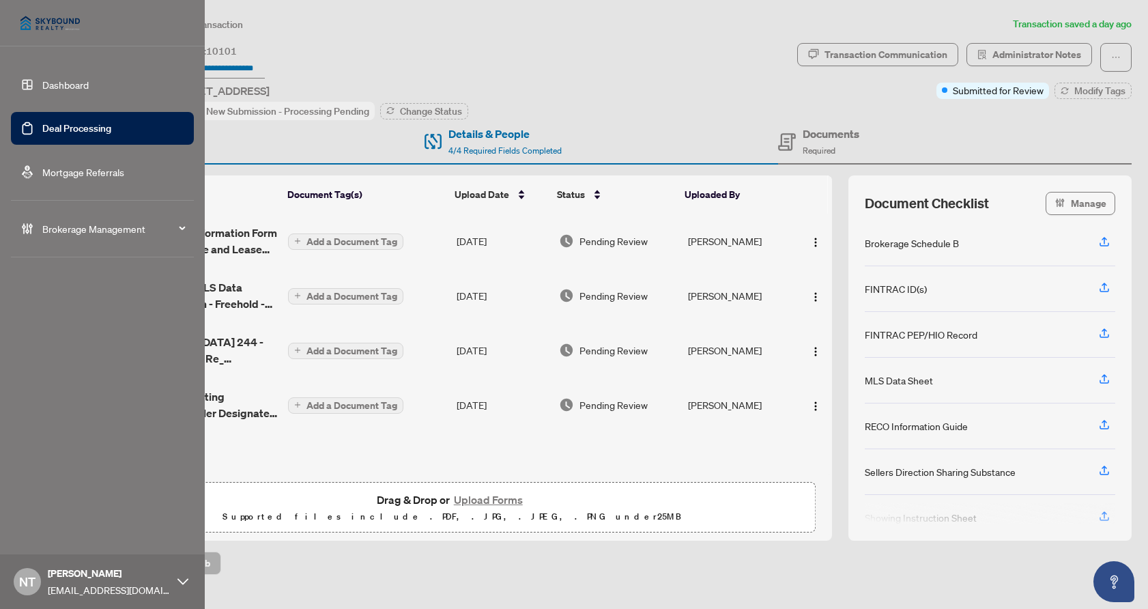
click at [42, 128] on link "Deal Processing" at bounding box center [76, 128] width 69 height 12
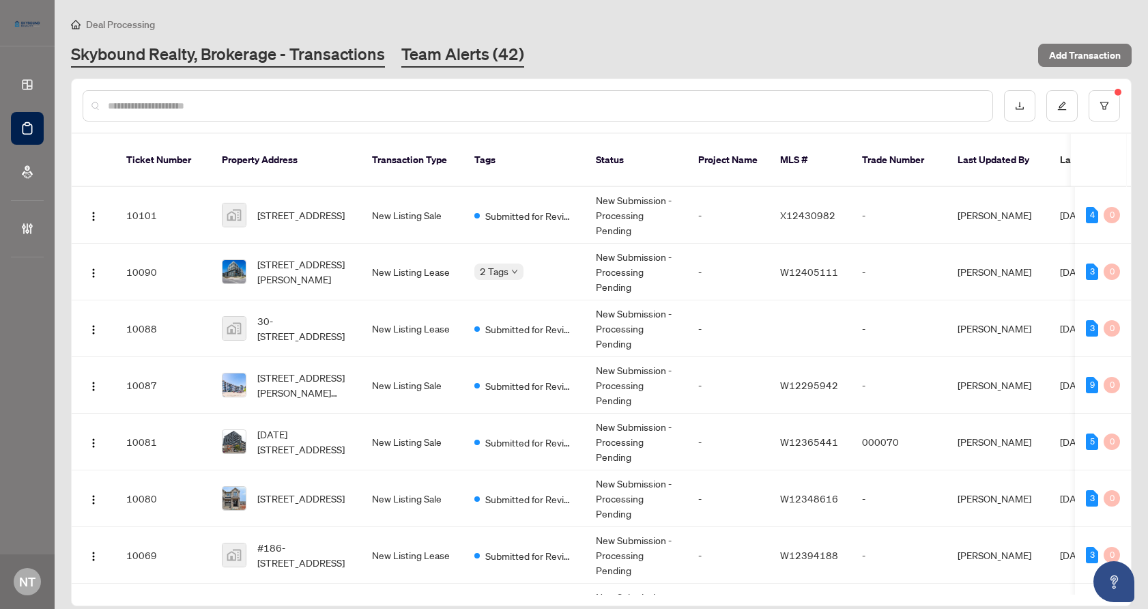
click at [432, 47] on link "Team Alerts (42)" at bounding box center [462, 55] width 123 height 25
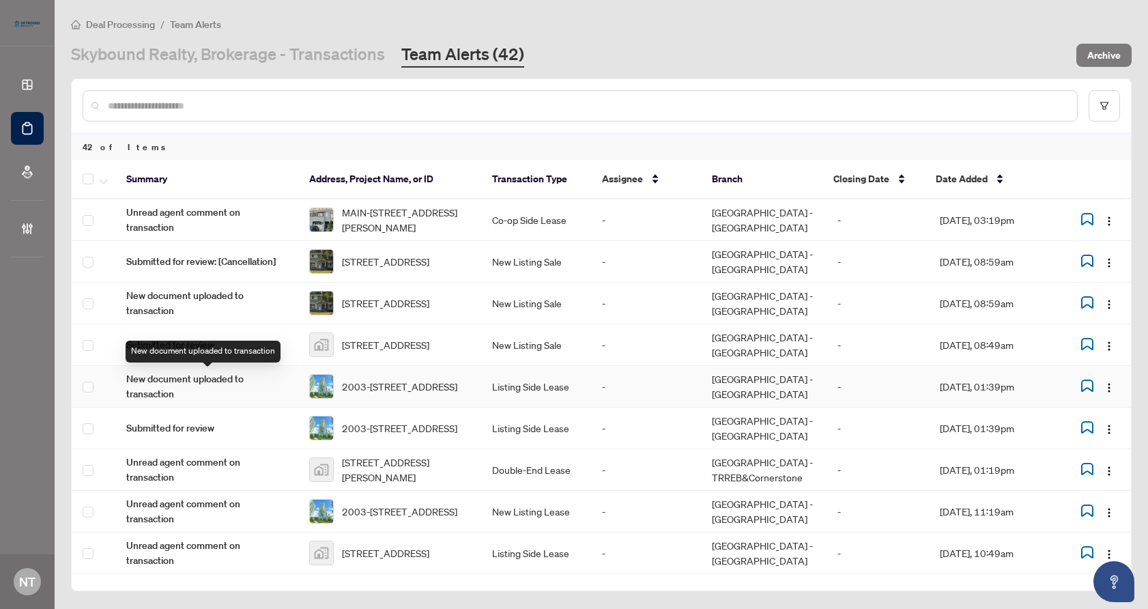
click at [270, 389] on span "New document uploaded to transaction" at bounding box center [206, 386] width 161 height 30
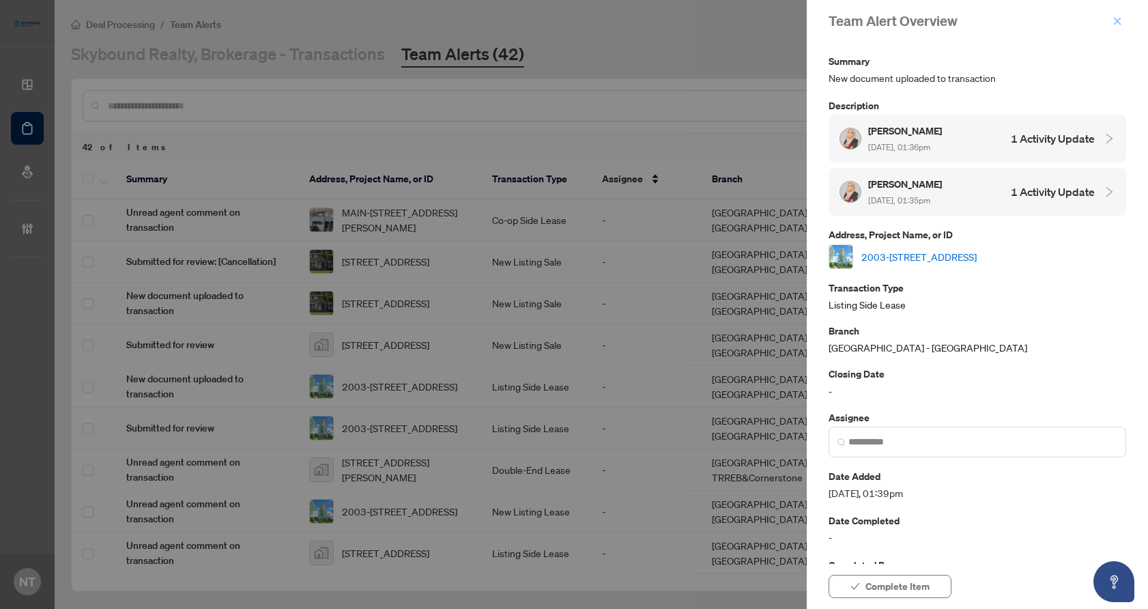
click at [987, 17] on icon "close" at bounding box center [1118, 21] width 10 height 10
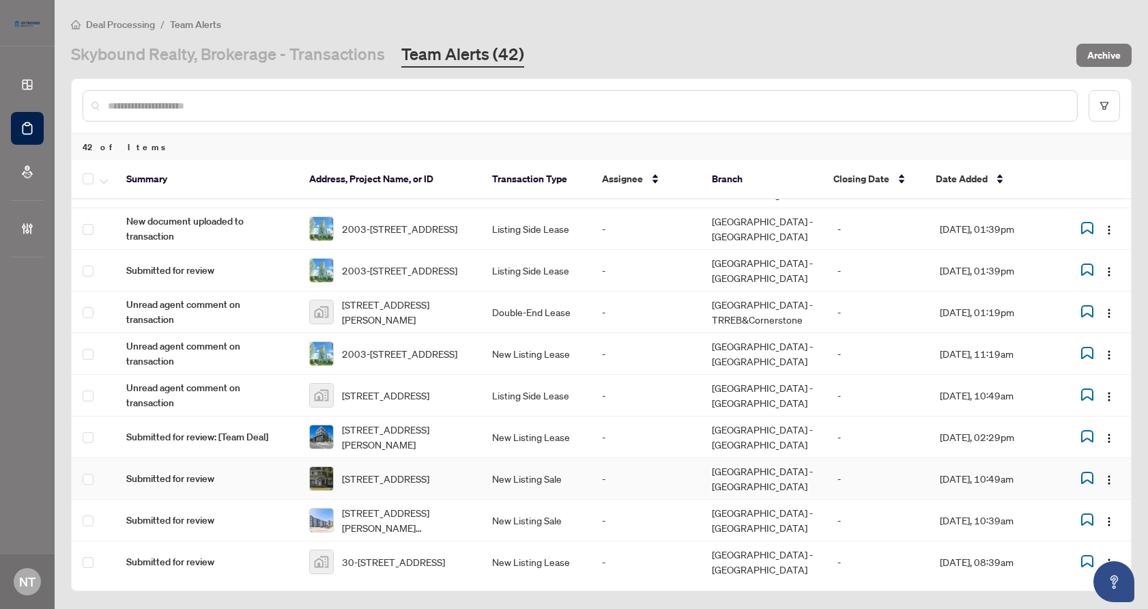
scroll to position [309, 0]
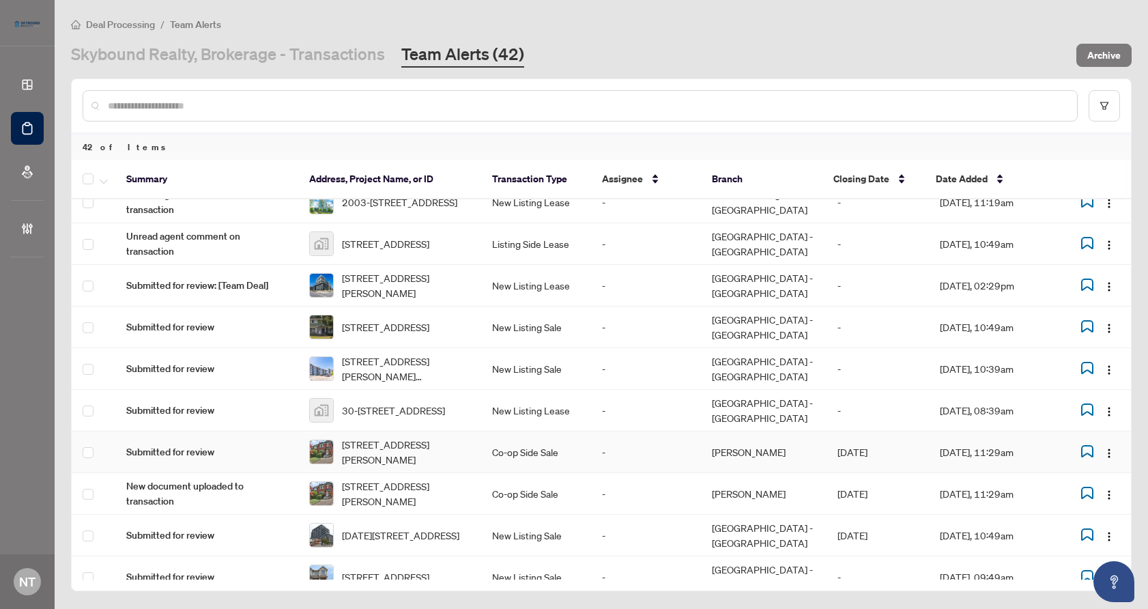
click at [634, 445] on td "-" at bounding box center [646, 452] width 110 height 42
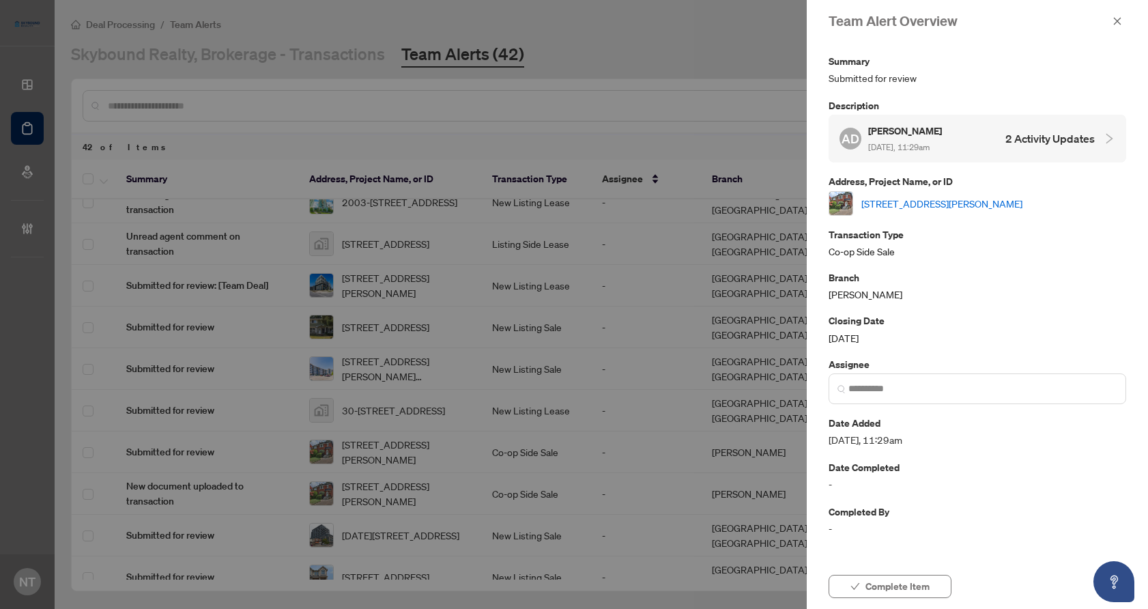
click at [926, 203] on link "[STREET_ADDRESS][PERSON_NAME]" at bounding box center [942, 203] width 161 height 15
click at [580, 327] on div at bounding box center [574, 304] width 1148 height 609
click at [987, 120] on div "AD Adil Dharssi Sep/23/2025, 11:29am 2 Activity Updates" at bounding box center [978, 139] width 298 height 48
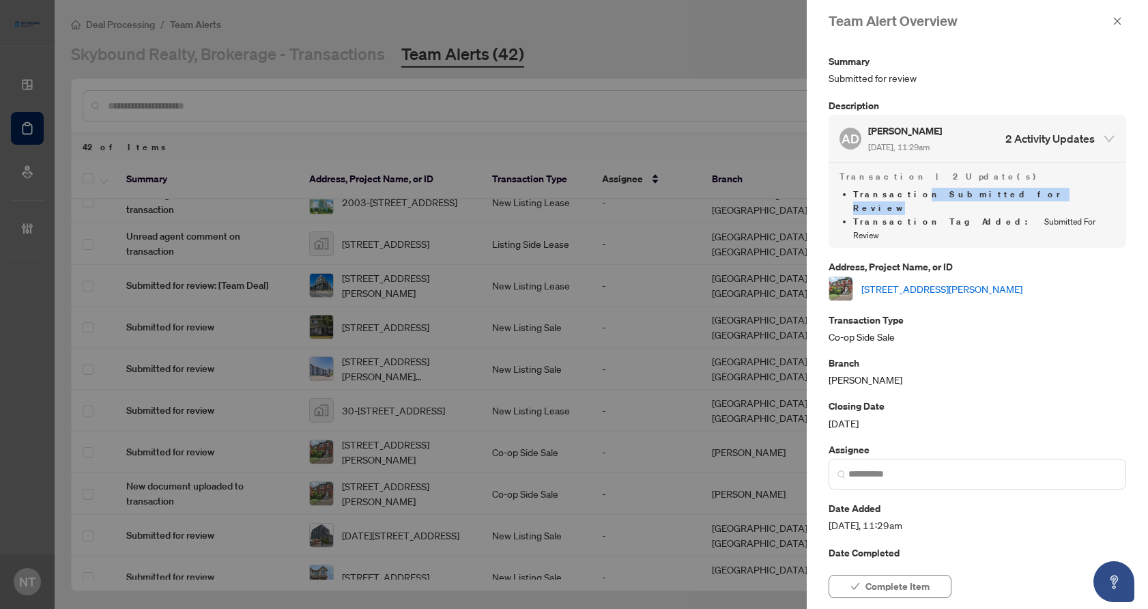
drag, startPoint x: 895, startPoint y: 195, endPoint x: 982, endPoint y: 195, distance: 87.4
click at [982, 195] on span "Transaction Submitted for Review" at bounding box center [957, 200] width 208 height 25
drag, startPoint x: 889, startPoint y: 205, endPoint x: 975, endPoint y: 204, distance: 86.0
click at [974, 215] on li "Transaction Tag Added : Submitted For Review" at bounding box center [984, 228] width 262 height 27
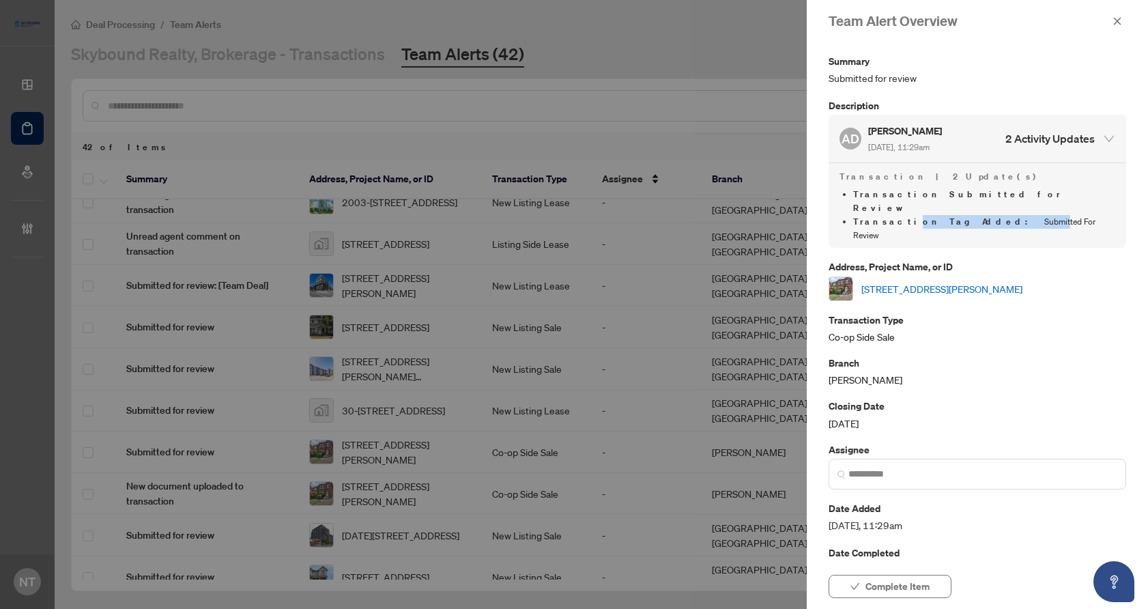
click at [975, 215] on li "Transaction Tag Added : Submitted For Review" at bounding box center [984, 228] width 262 height 27
click at [987, 21] on icon "close" at bounding box center [1118, 21] width 10 height 10
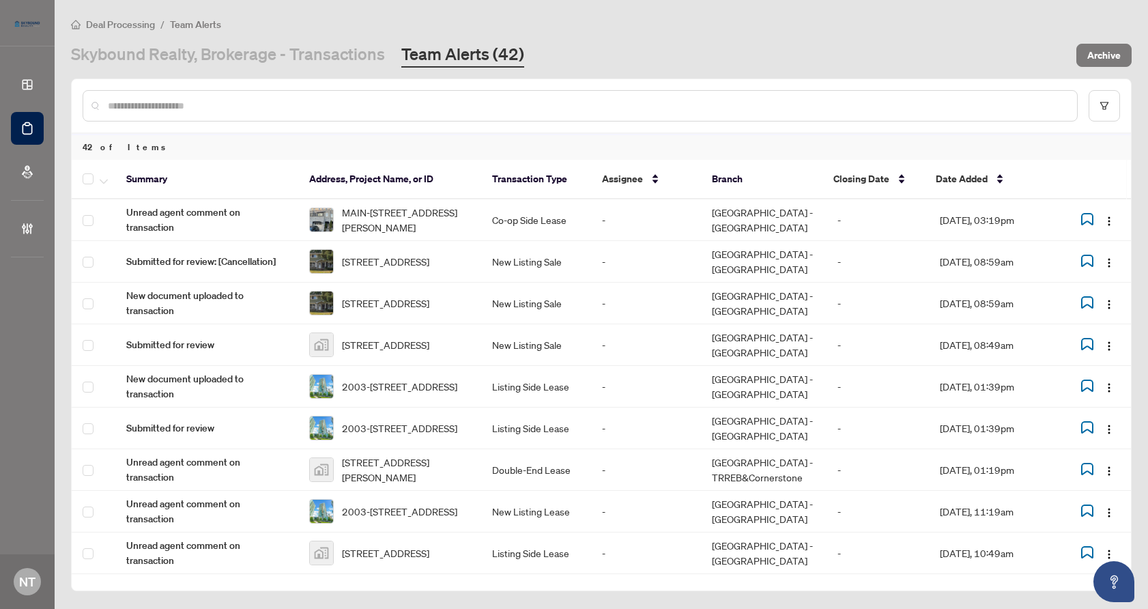
click at [731, 136] on div "42 of Items" at bounding box center [601, 147] width 1059 height 26
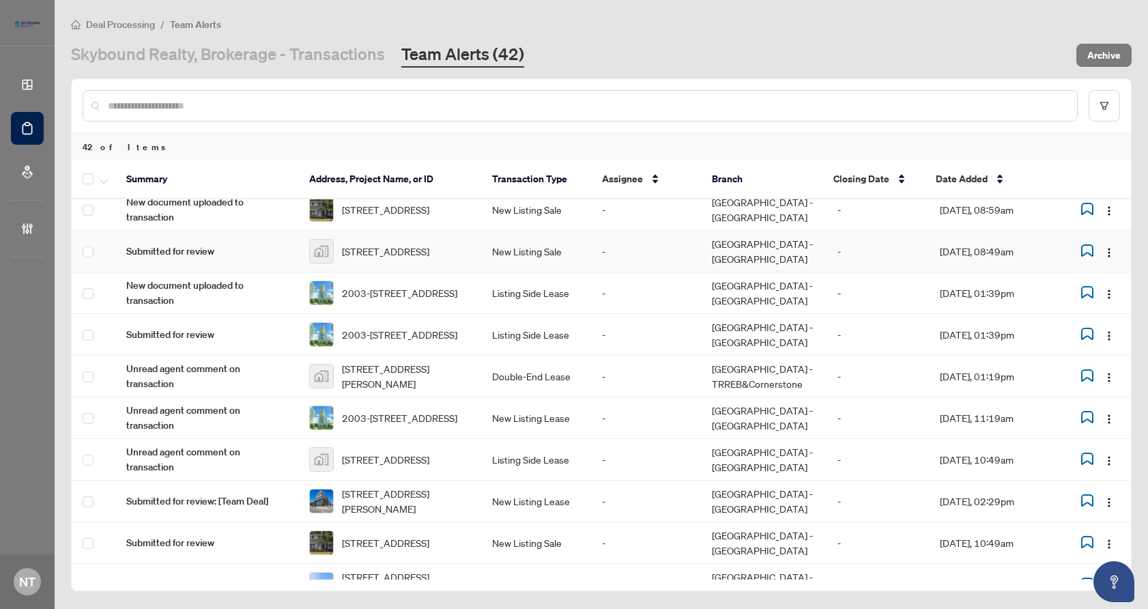
scroll to position [95, 0]
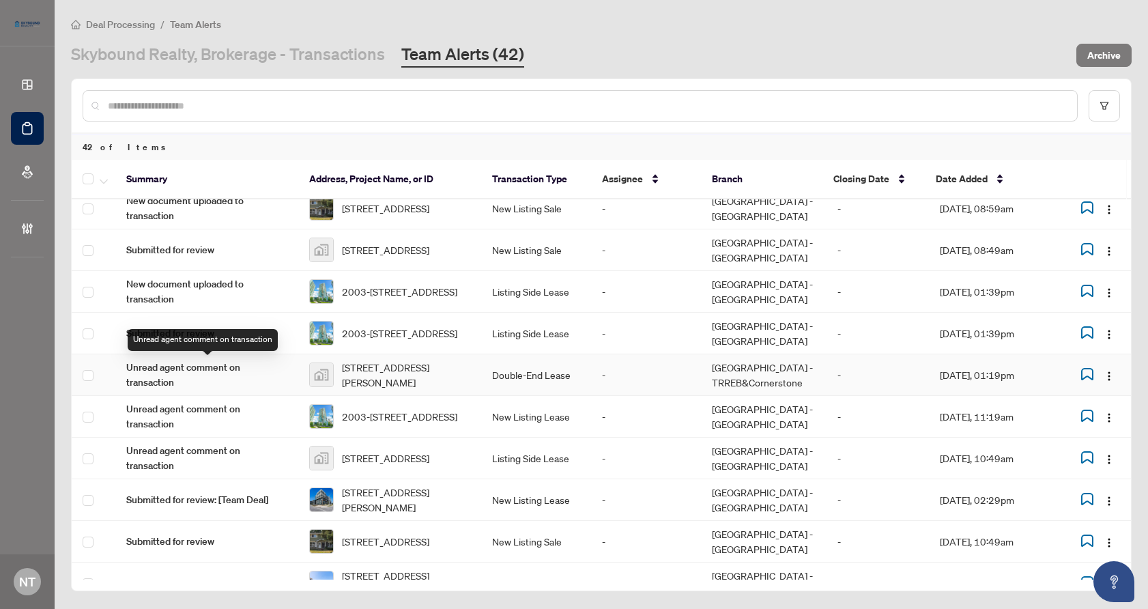
click at [227, 370] on span "Unread agent comment on transaction" at bounding box center [206, 375] width 161 height 30
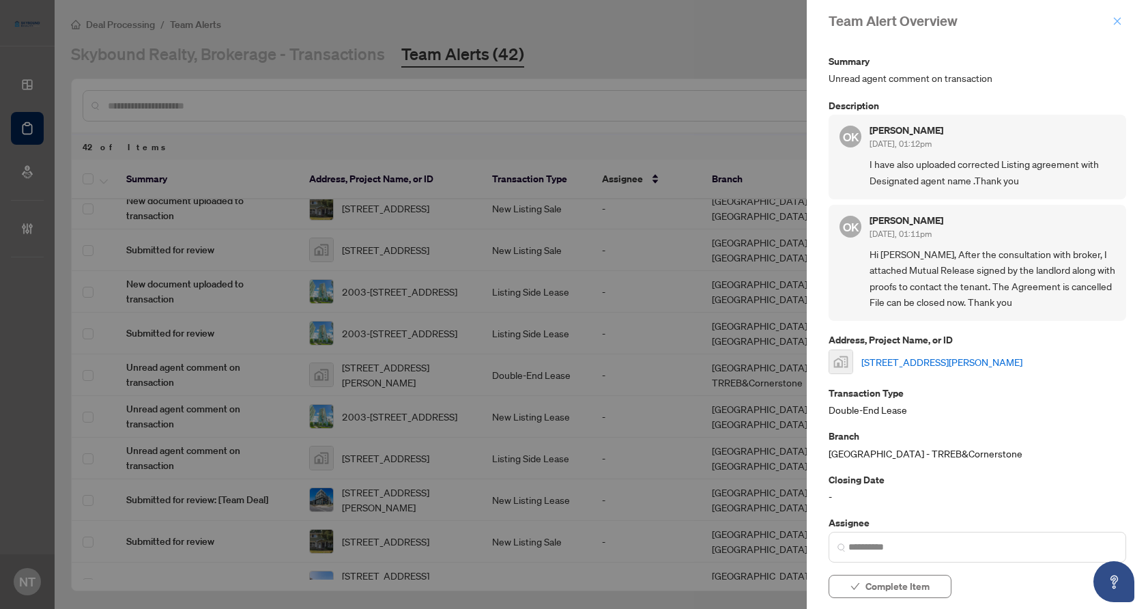
click at [987, 16] on icon "close" at bounding box center [1118, 21] width 10 height 10
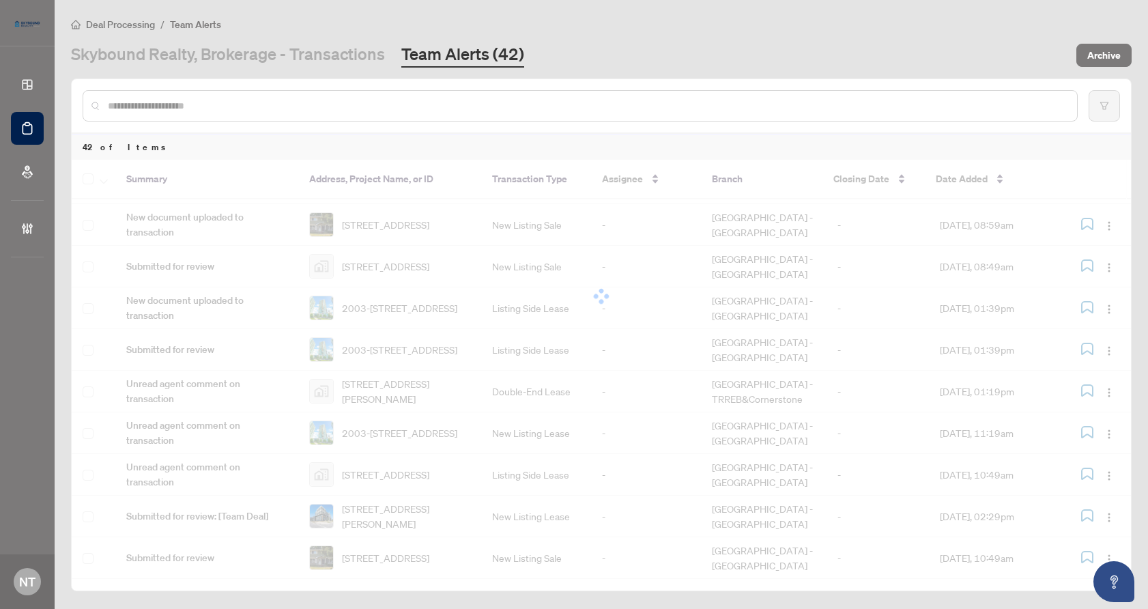
scroll to position [0, 0]
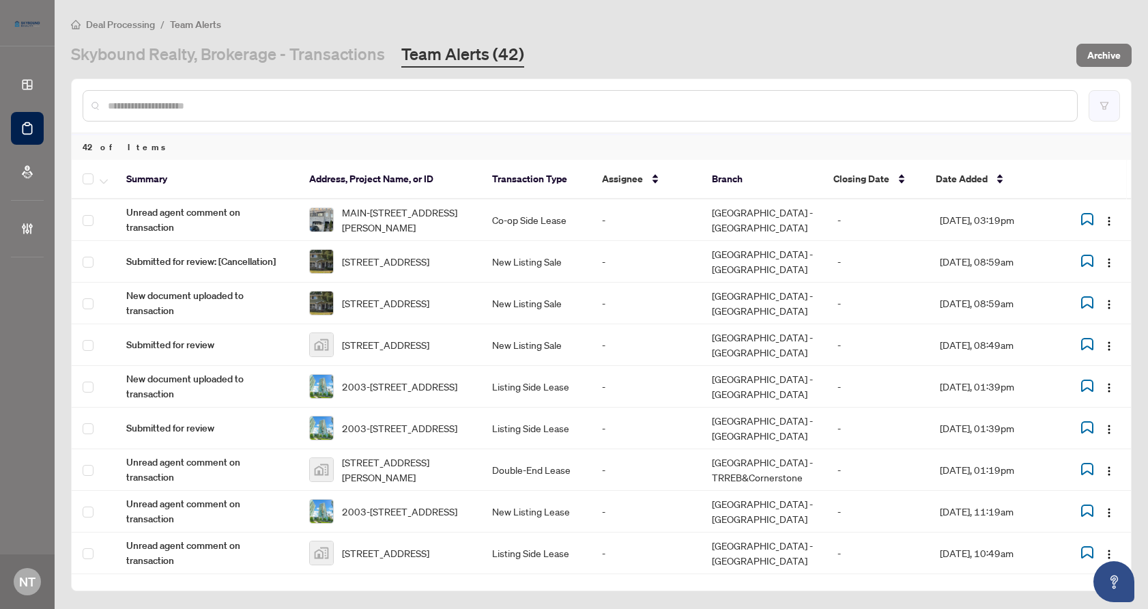
click at [987, 109] on button "button" at bounding box center [1104, 105] width 31 height 31
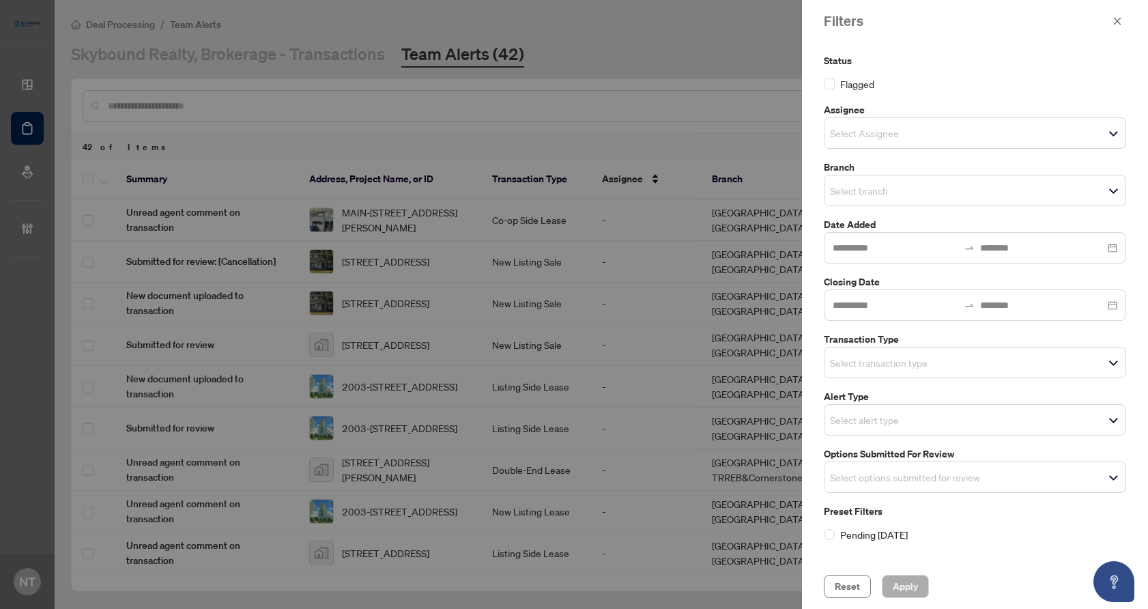
click at [952, 141] on span "Select Assignee" at bounding box center [975, 133] width 301 height 19
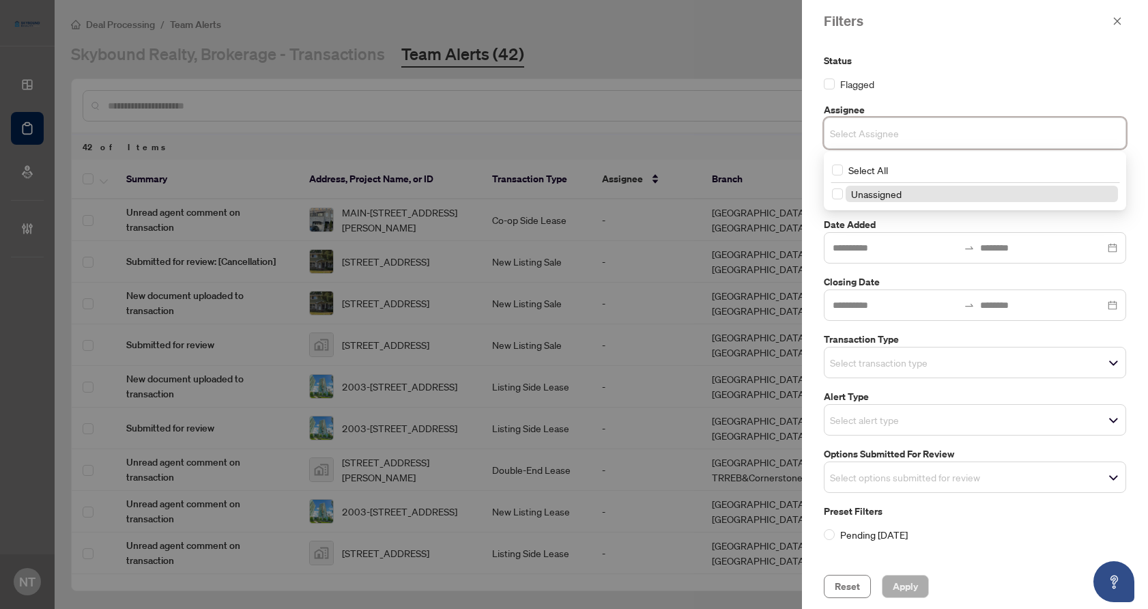
drag, startPoint x: 960, startPoint y: 53, endPoint x: 898, endPoint y: 165, distance: 127.7
click at [960, 53] on label "Status" at bounding box center [975, 60] width 302 height 15
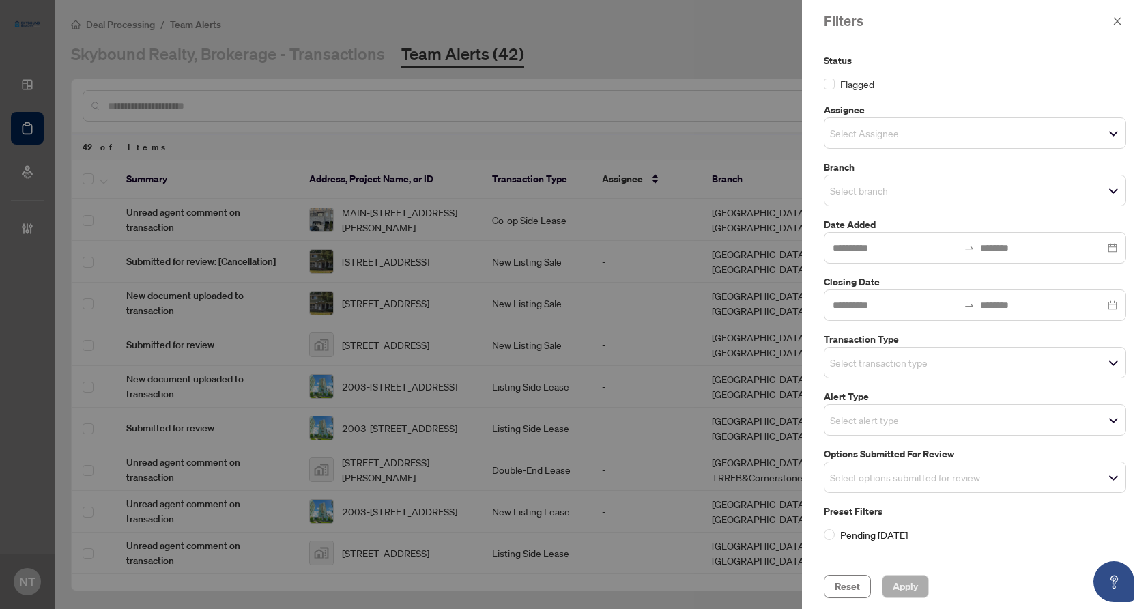
click at [878, 195] on input "search" at bounding box center [878, 190] width 96 height 16
click at [889, 175] on div "Select branch" at bounding box center [975, 190] width 302 height 31
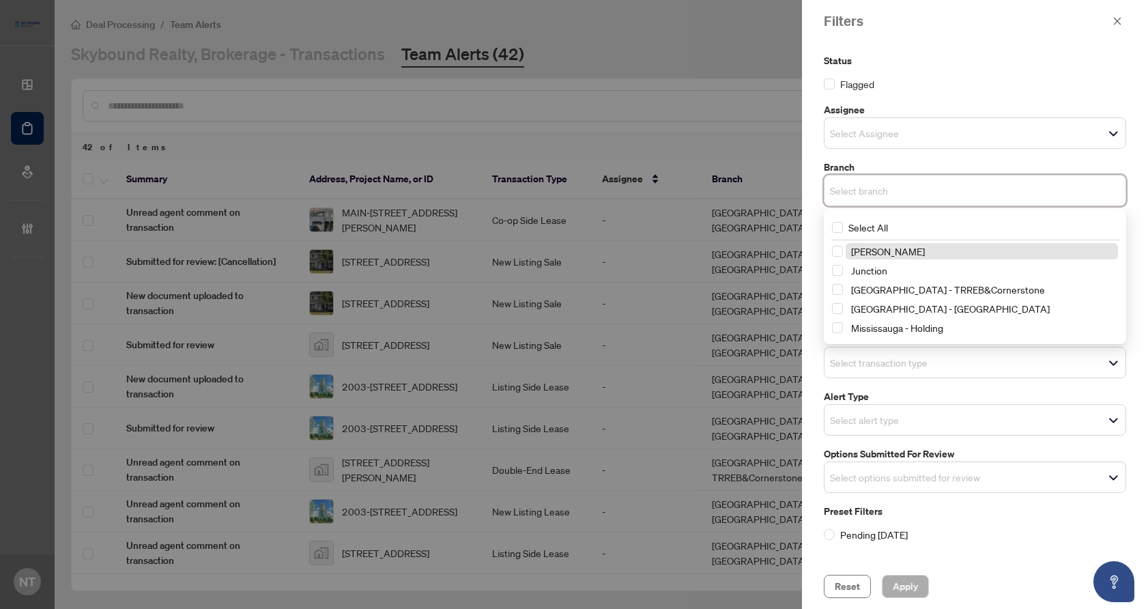
click at [892, 127] on input "search" at bounding box center [878, 133] width 96 height 16
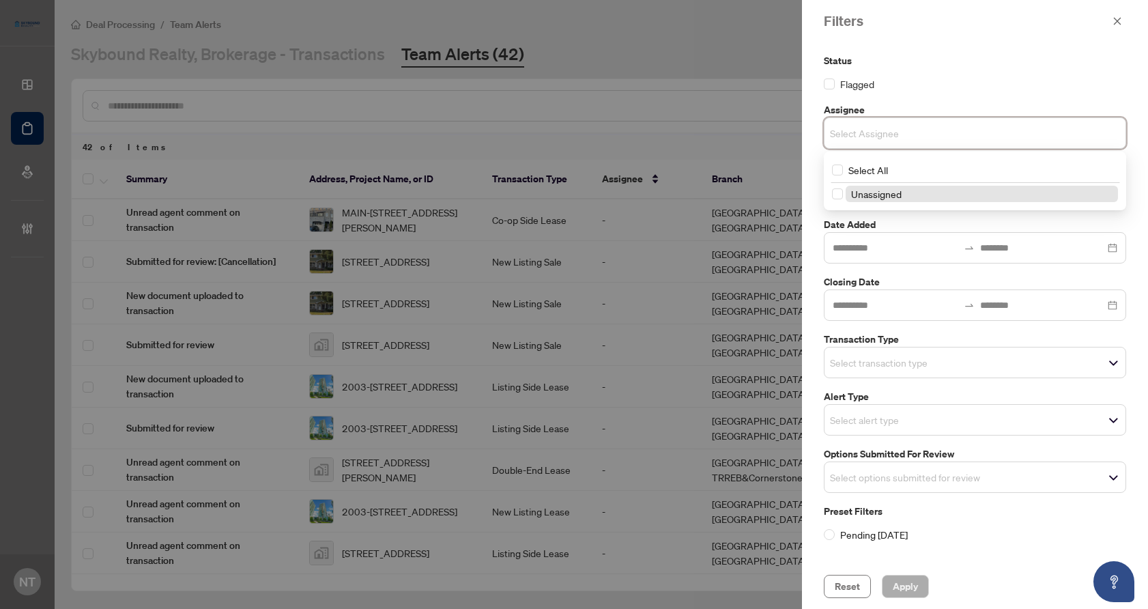
click at [890, 128] on input "search" at bounding box center [878, 133] width 96 height 16
click at [889, 128] on input "search" at bounding box center [878, 133] width 96 height 16
click at [808, 291] on div "Status Flagged Assignee Select Assignee Select All null Unassigned Branch Selec…" at bounding box center [975, 303] width 346 height 522
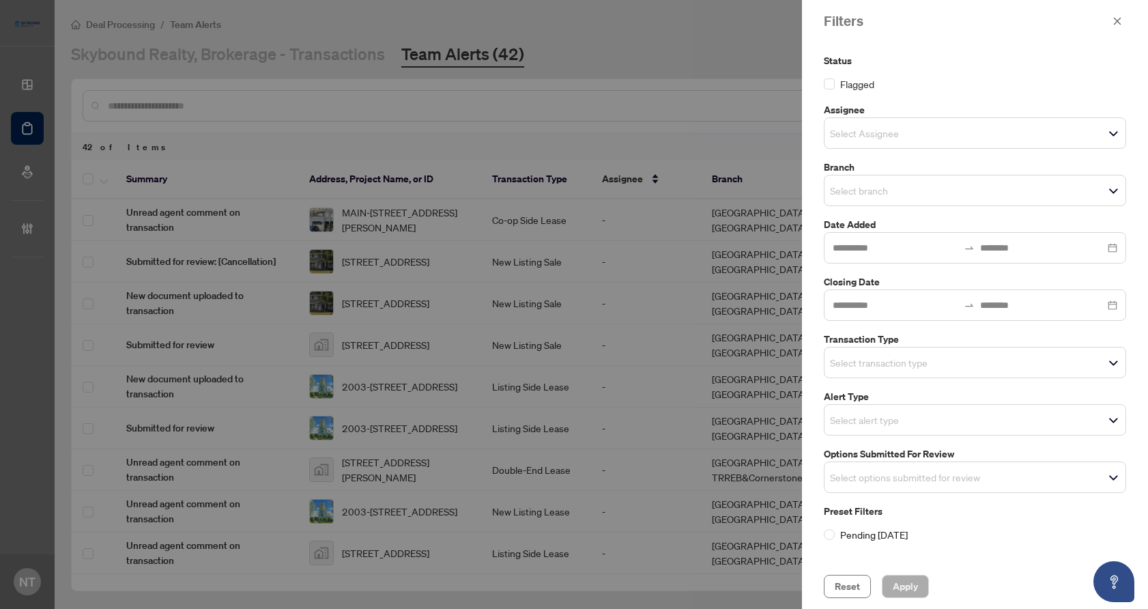
click at [870, 369] on input "search" at bounding box center [878, 362] width 96 height 16
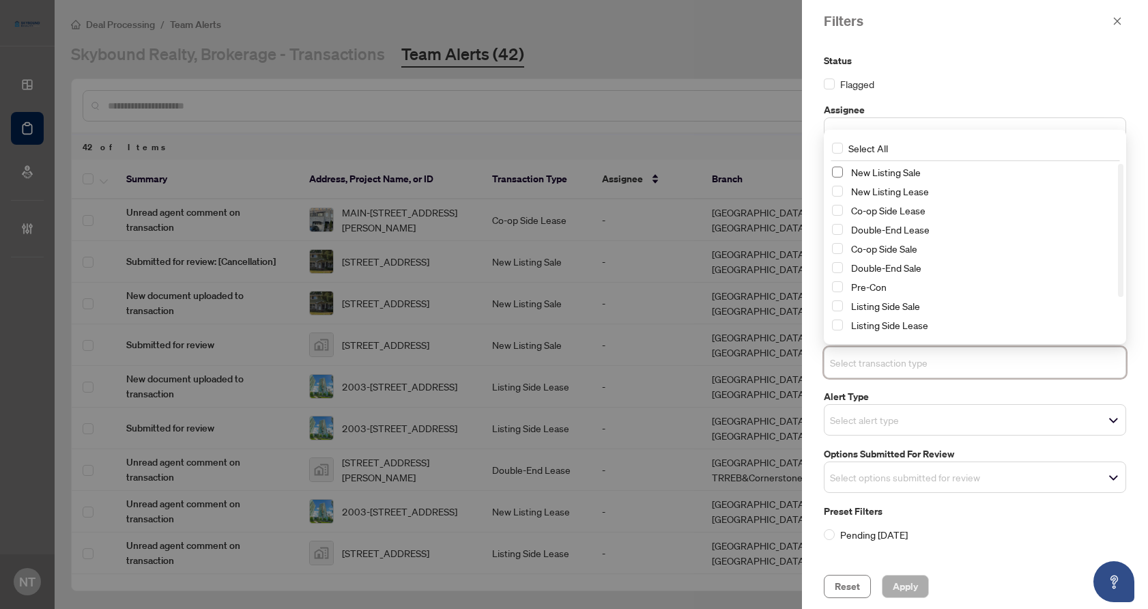
click at [837, 173] on span "Select New Listing Sale" at bounding box center [837, 172] width 11 height 11
click at [838, 186] on span "Select New Listing Lease" at bounding box center [837, 191] width 11 height 11
click at [888, 430] on input "search" at bounding box center [878, 422] width 96 height 16
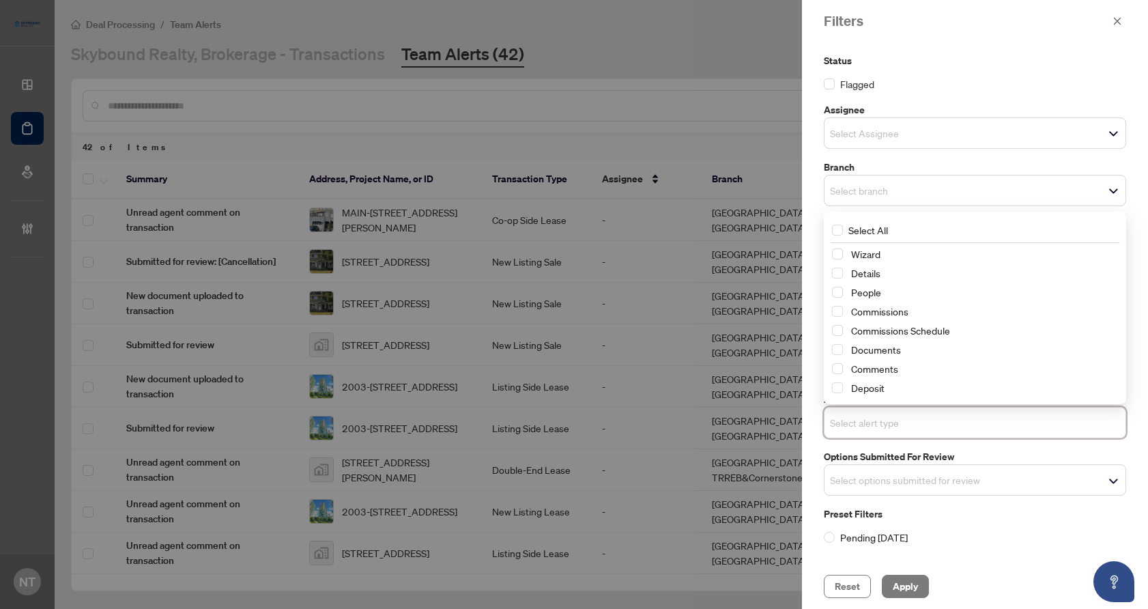
click at [883, 460] on label "Options Submitted for Review" at bounding box center [975, 456] width 302 height 15
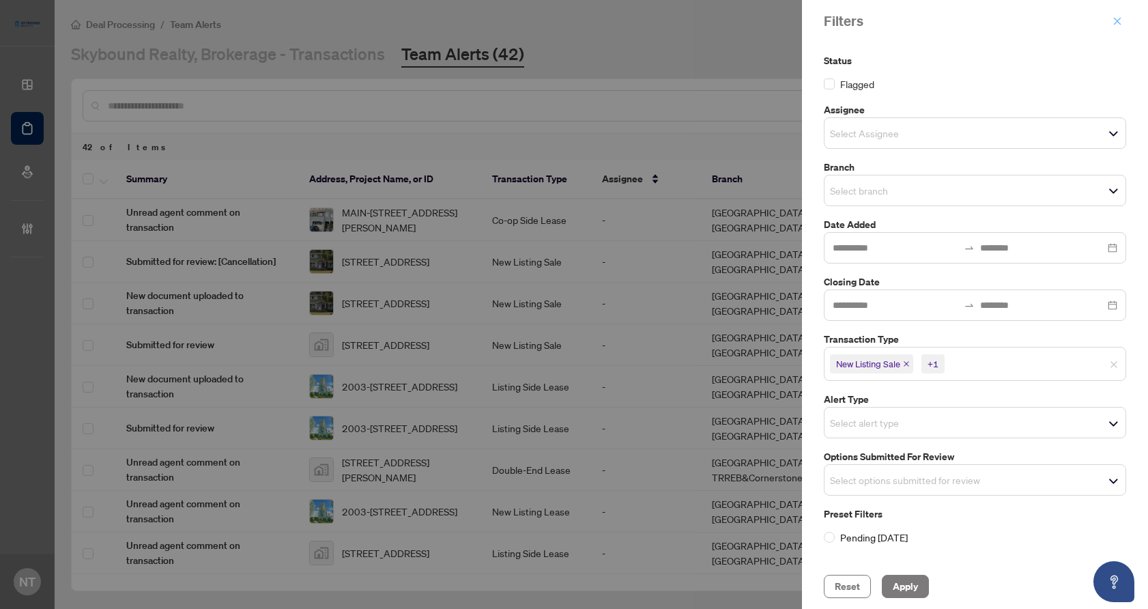
click at [987, 24] on icon "close" at bounding box center [1118, 21] width 10 height 10
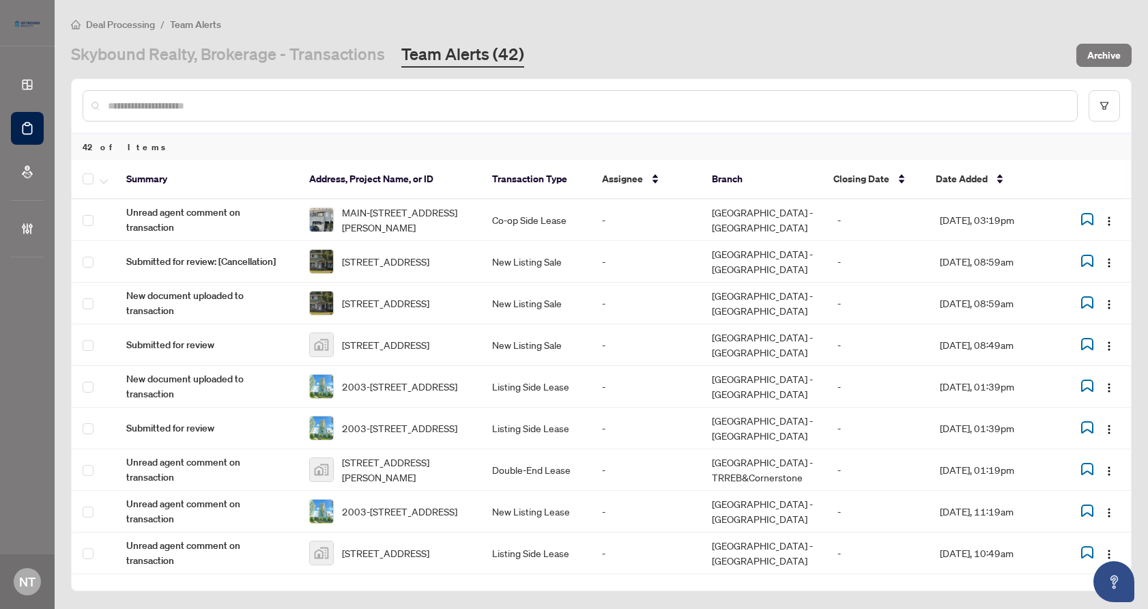
click at [282, 35] on div "Deal Processing / Team Alerts Skybound Realty, Brokerage - Transactions Team Al…" at bounding box center [601, 41] width 1061 height 51
click at [286, 61] on link "Skybound Realty, Brokerage - Transactions" at bounding box center [228, 55] width 314 height 25
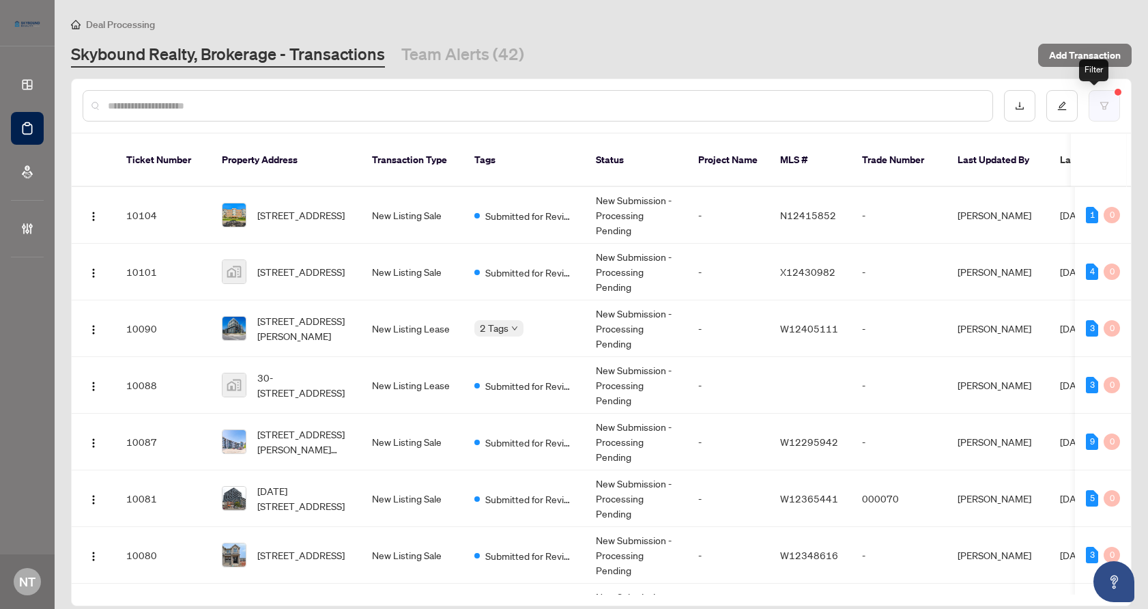
click at [987, 105] on button "button" at bounding box center [1104, 105] width 31 height 31
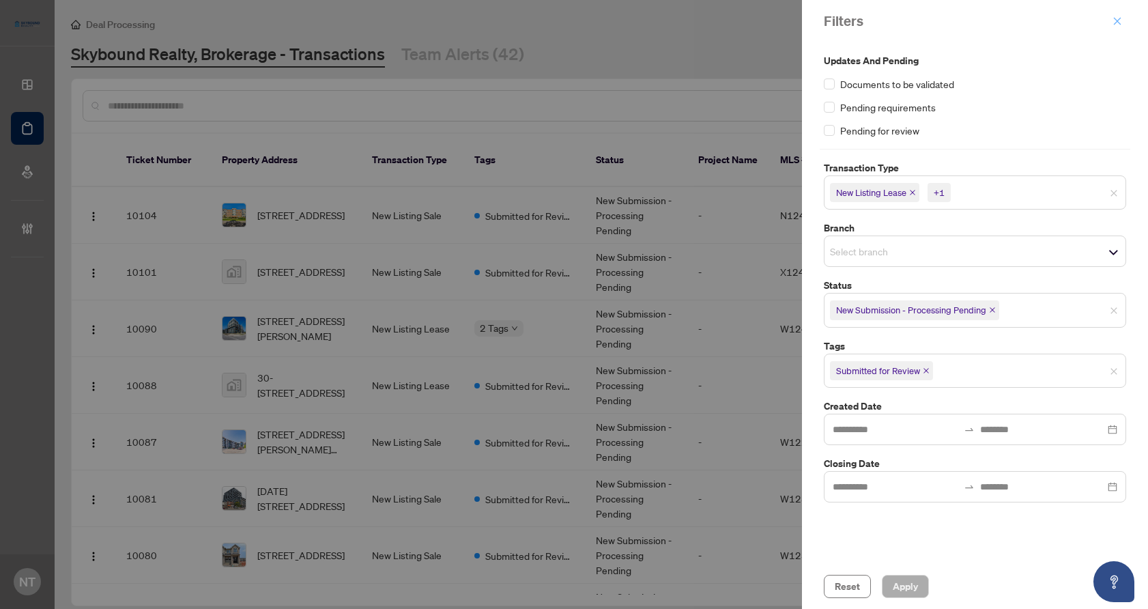
click at [987, 24] on button "button" at bounding box center [1118, 21] width 18 height 16
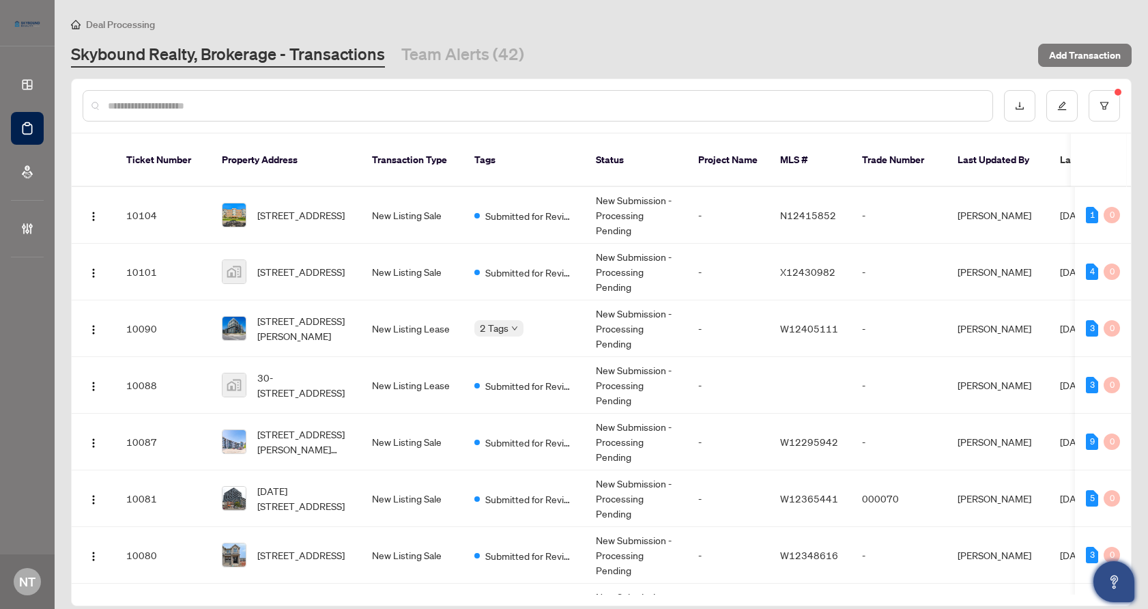
click at [987, 577] on icon "Open asap" at bounding box center [1114, 581] width 17 height 17
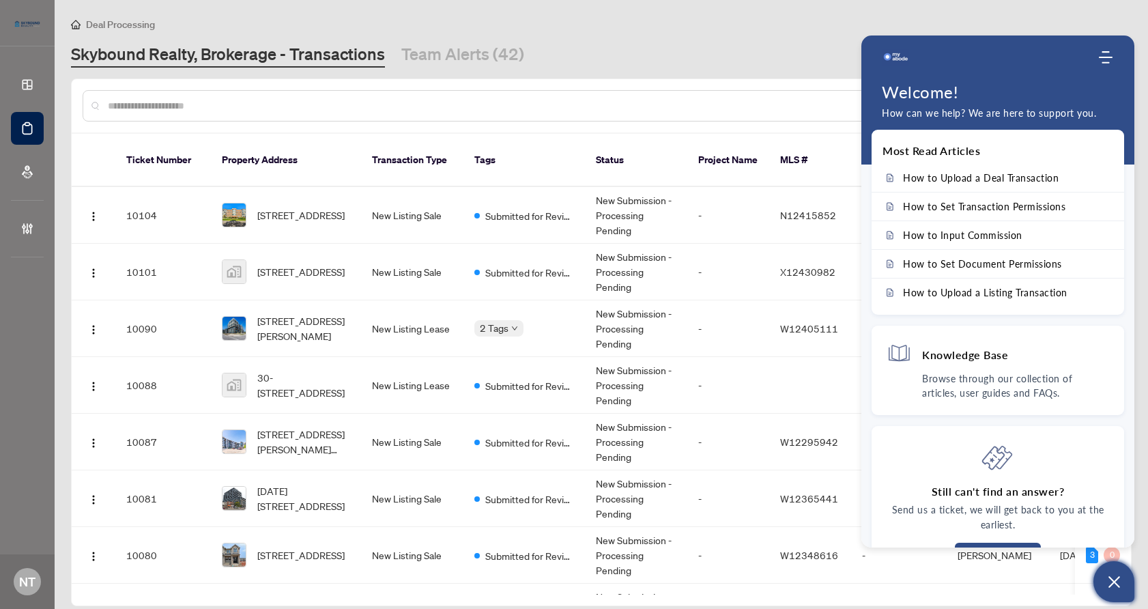
click at [987, 590] on icon "Open asap" at bounding box center [1114, 581] width 17 height 17
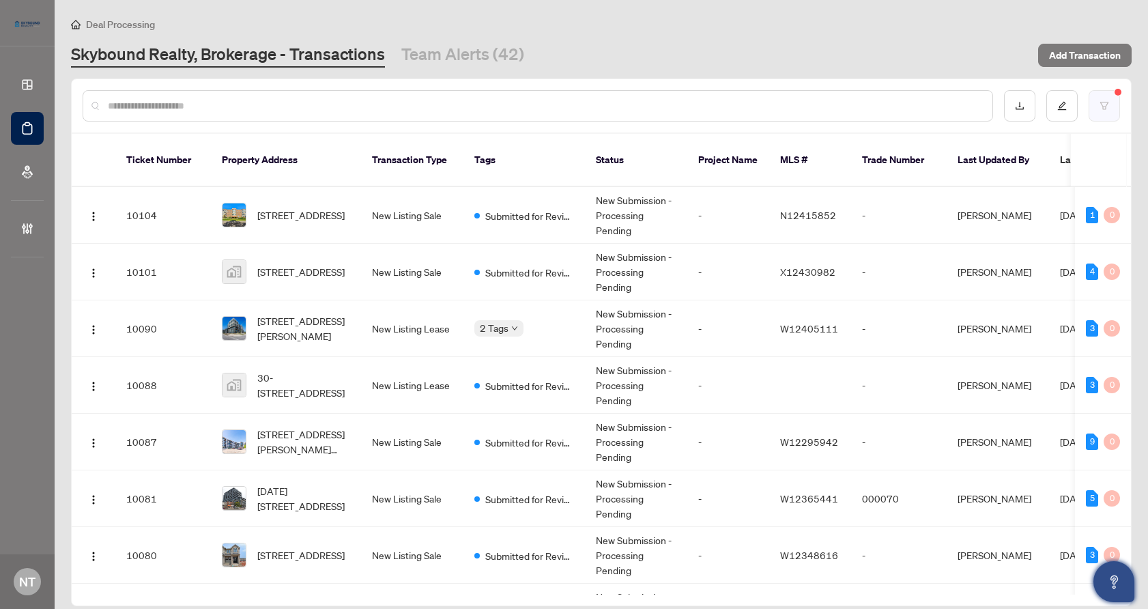
click at [987, 102] on button "button" at bounding box center [1104, 105] width 31 height 31
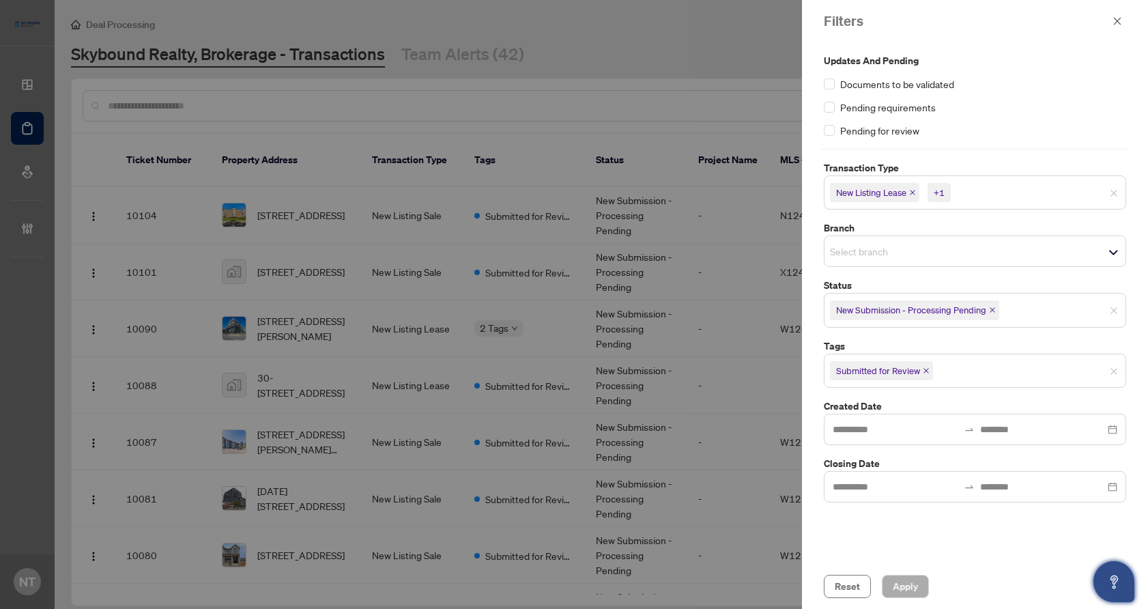
click at [896, 106] on span "Pending requirements" at bounding box center [888, 107] width 96 height 15
click at [836, 107] on div "Pending requirements" at bounding box center [975, 107] width 302 height 15
click at [902, 584] on span "Apply" at bounding box center [905, 586] width 25 height 22
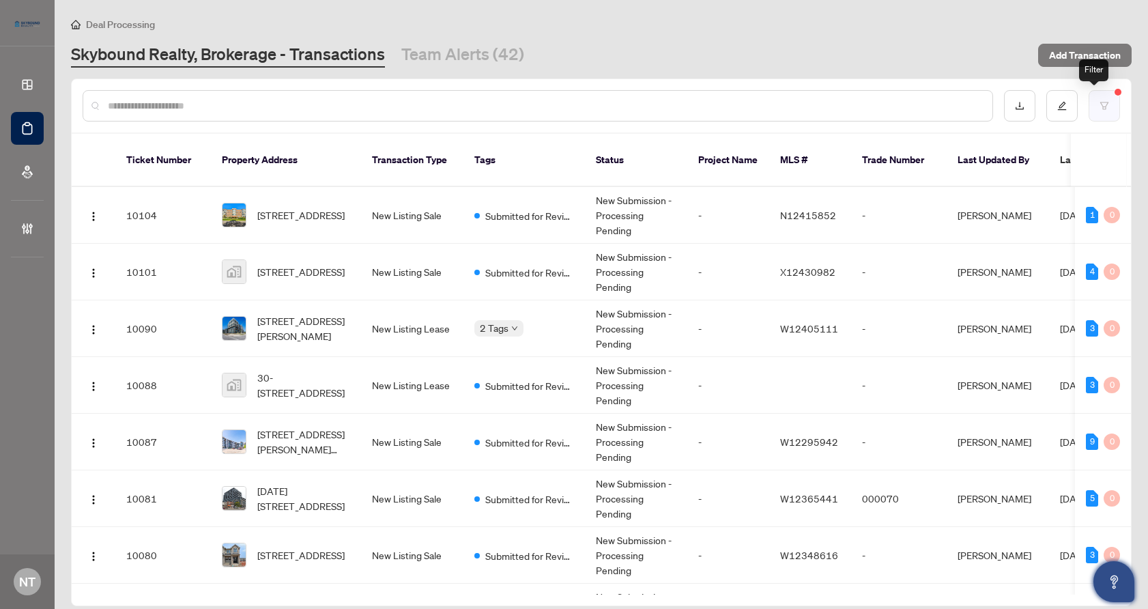
click at [987, 112] on button "button" at bounding box center [1104, 105] width 31 height 31
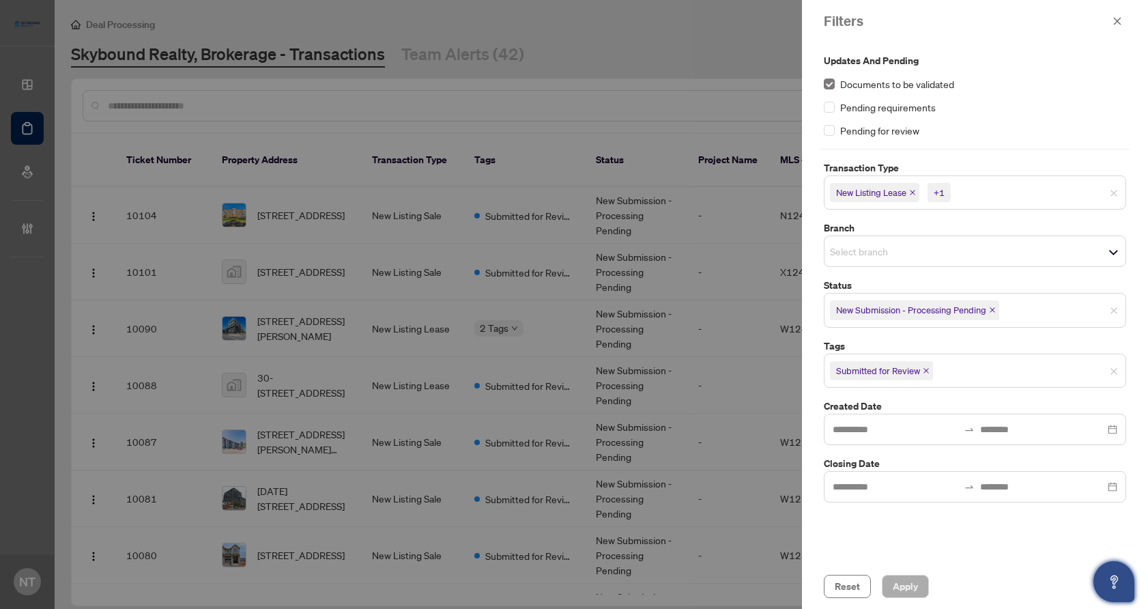
click at [911, 314] on span "New Submission - Processing Pending" at bounding box center [911, 310] width 150 height 14
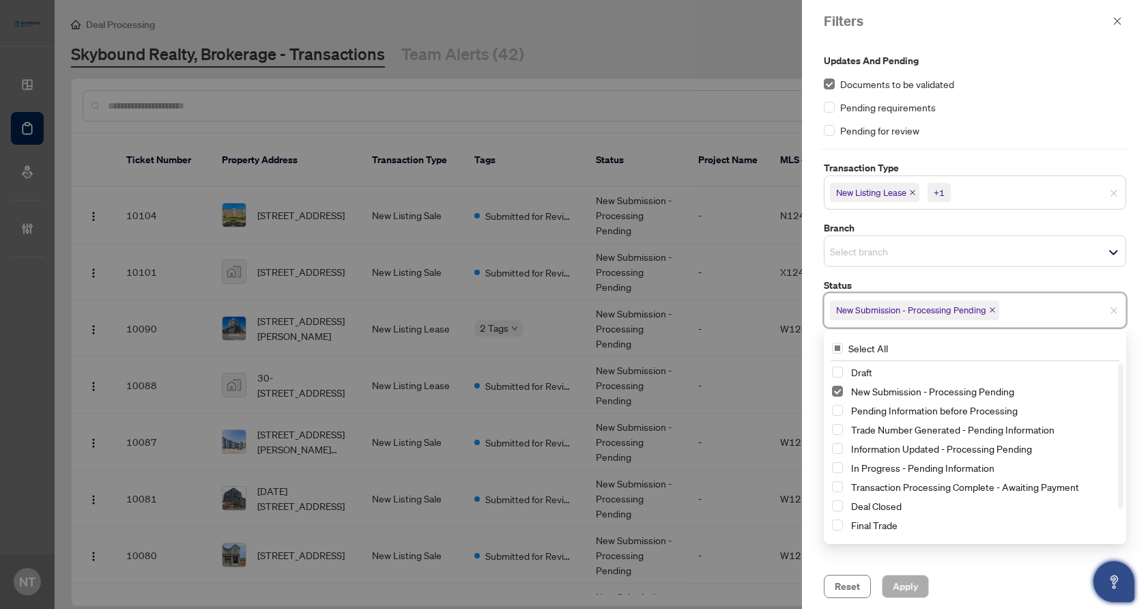
click at [987, 274] on div "Updates and Pending Documents to be validated Pending requirements Pending for …" at bounding box center [975, 303] width 346 height 522
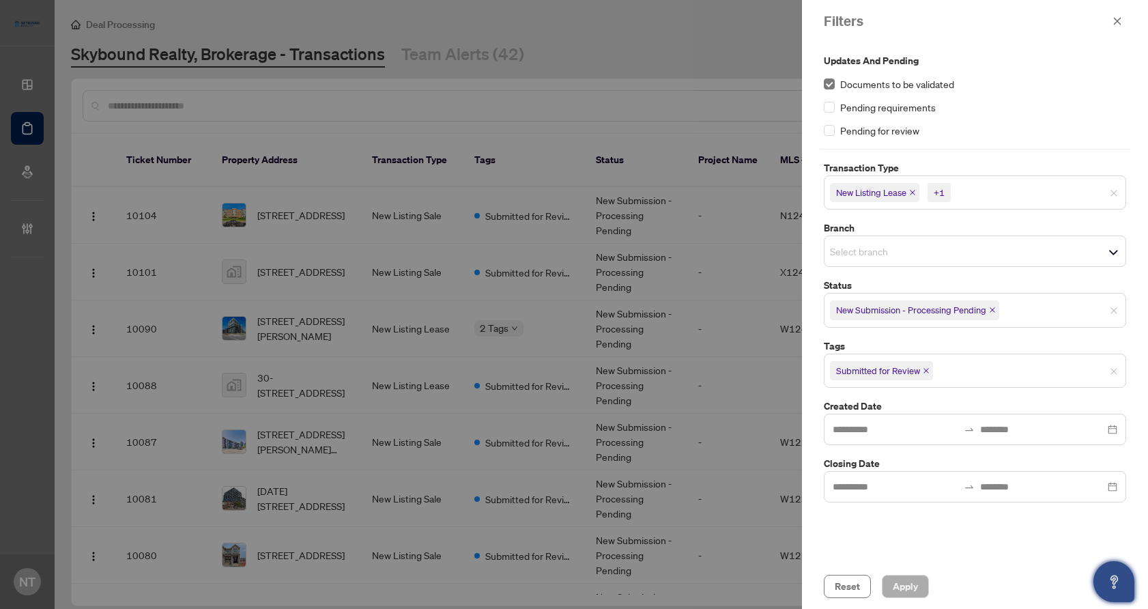
click at [887, 369] on span "Submitted for Review" at bounding box center [878, 371] width 84 height 14
